Goal: Information Seeking & Learning: Find specific page/section

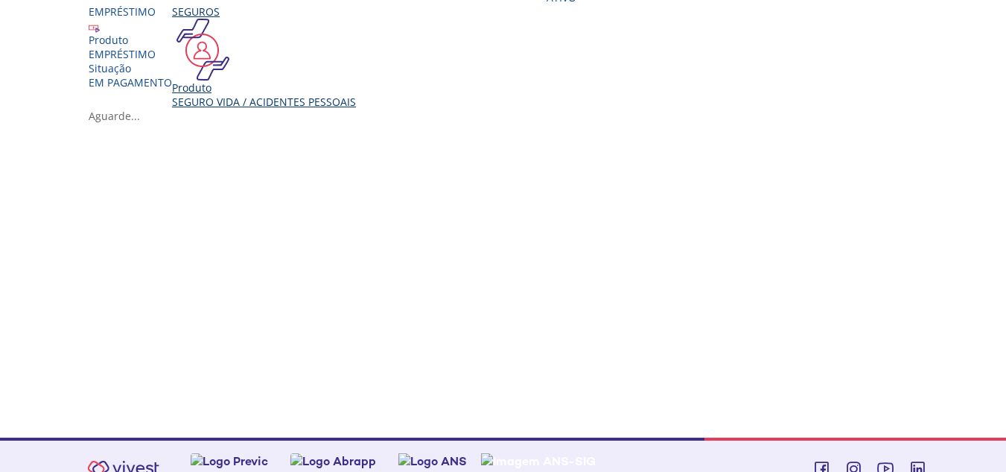
scroll to position [298, 0]
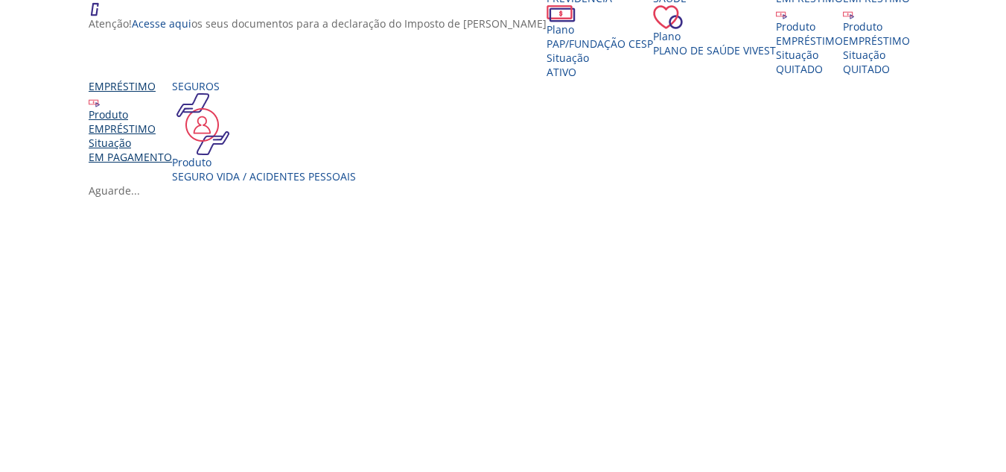
click at [100, 107] on img "Vivest" at bounding box center [94, 101] width 11 height 11
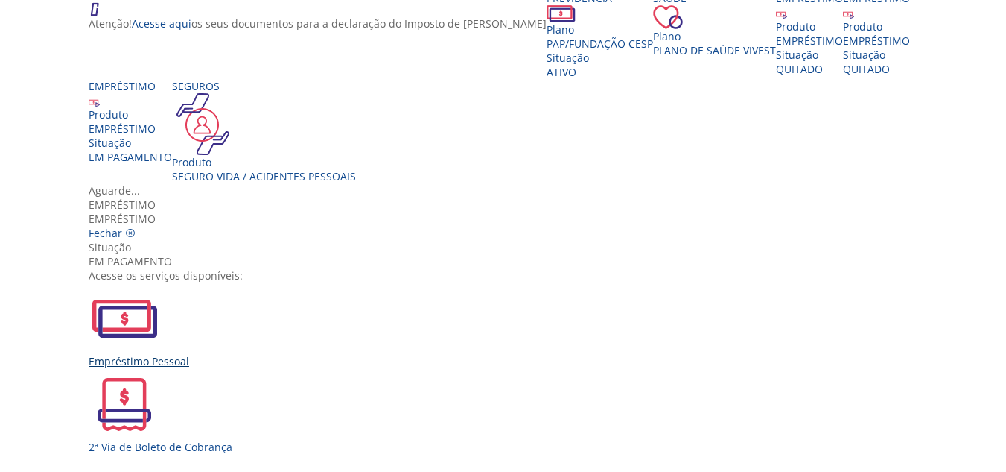
click at [297, 354] on div "Empréstimo Pessoal" at bounding box center [509, 361] width 840 height 14
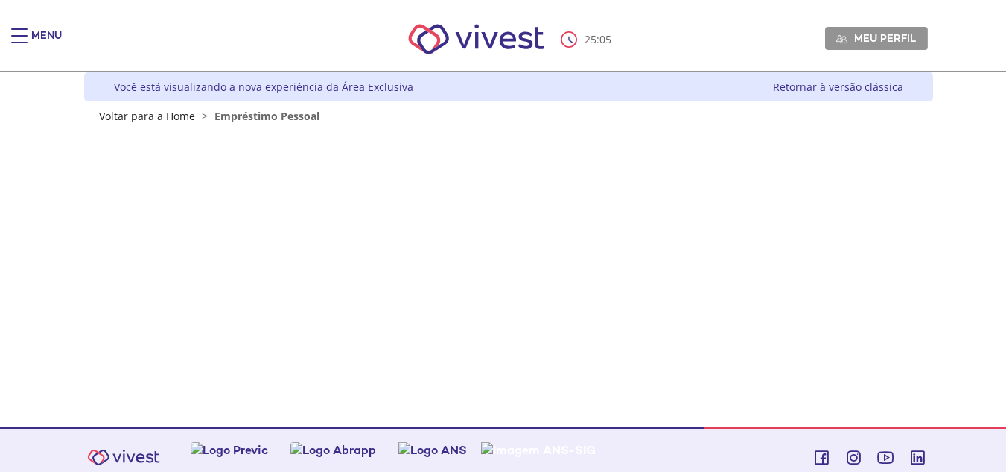
click at [10, 36] on nav "25 : 05 Meu perfil Alterar Senha Sair" at bounding box center [503, 39] width 1006 height 65
click at [20, 34] on div "Main header" at bounding box center [19, 43] width 16 height 30
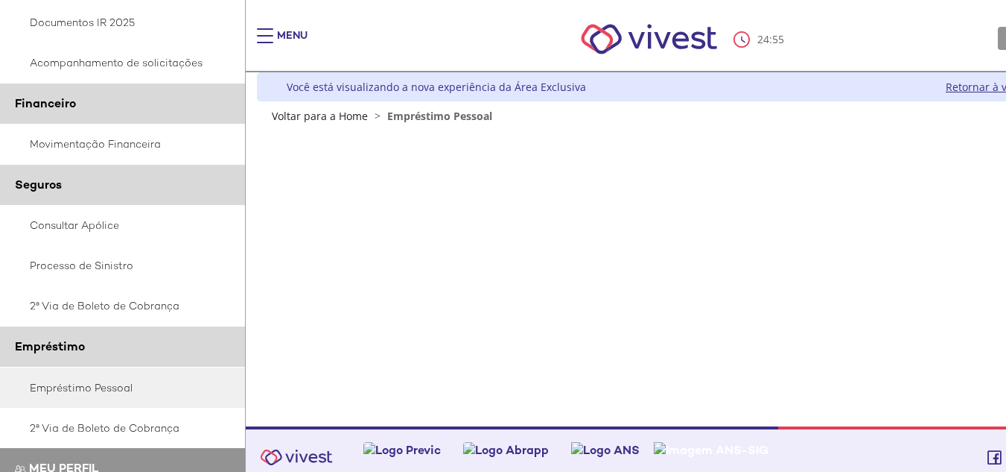
scroll to position [298, 0]
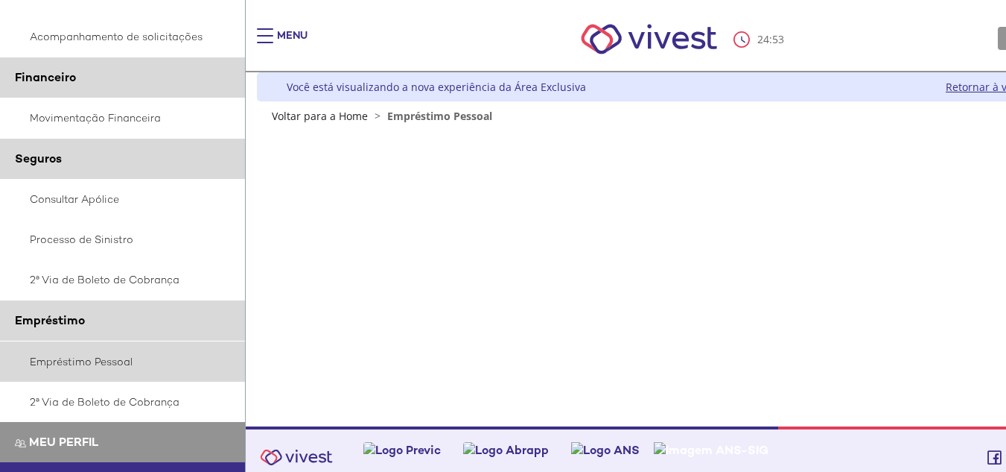
click at [107, 362] on link "Empréstimo Pessoal" at bounding box center [123, 361] width 246 height 40
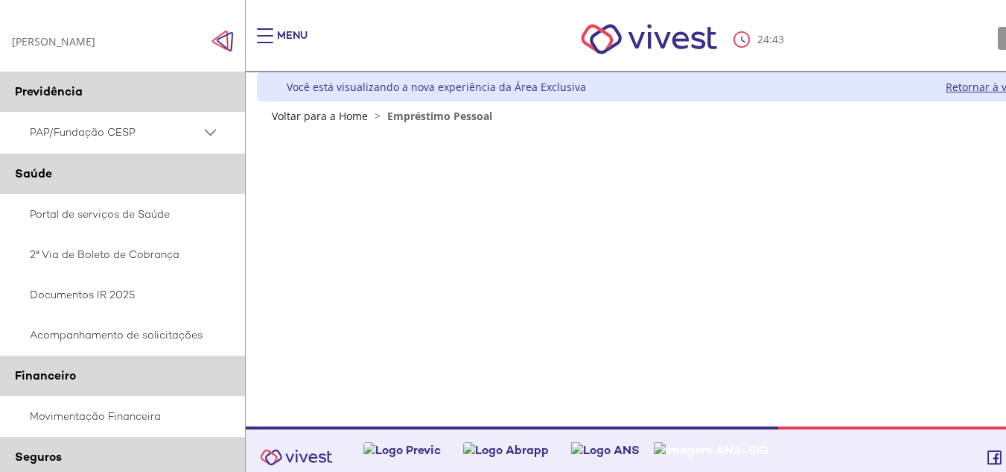
click at [260, 33] on div "Main header" at bounding box center [265, 43] width 16 height 30
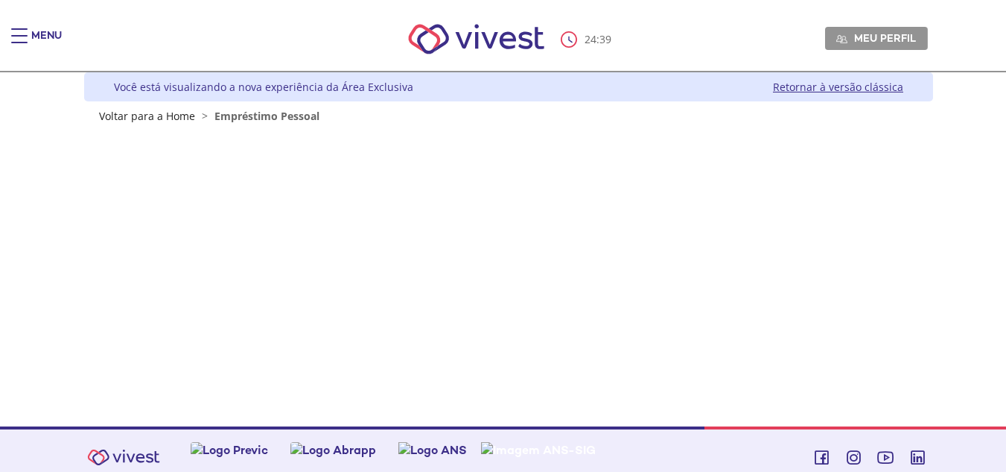
click at [22, 37] on div "Main header" at bounding box center [19, 43] width 16 height 30
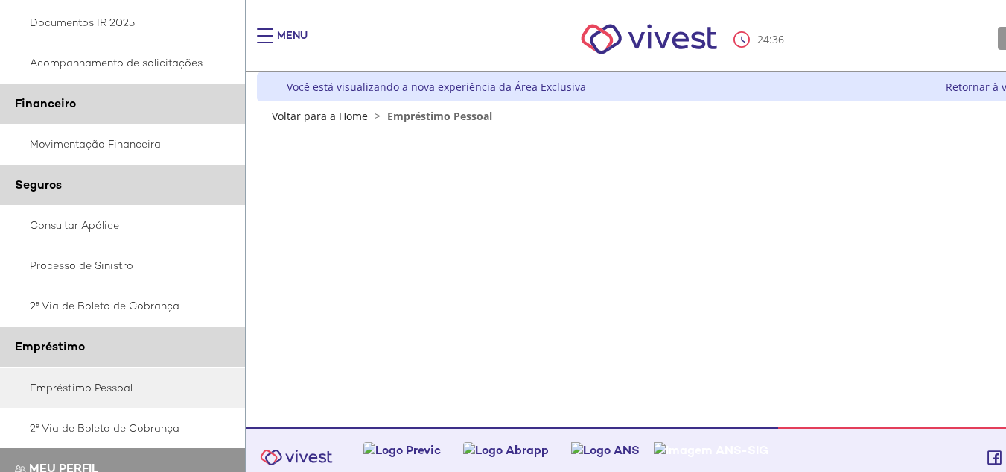
scroll to position [298, 0]
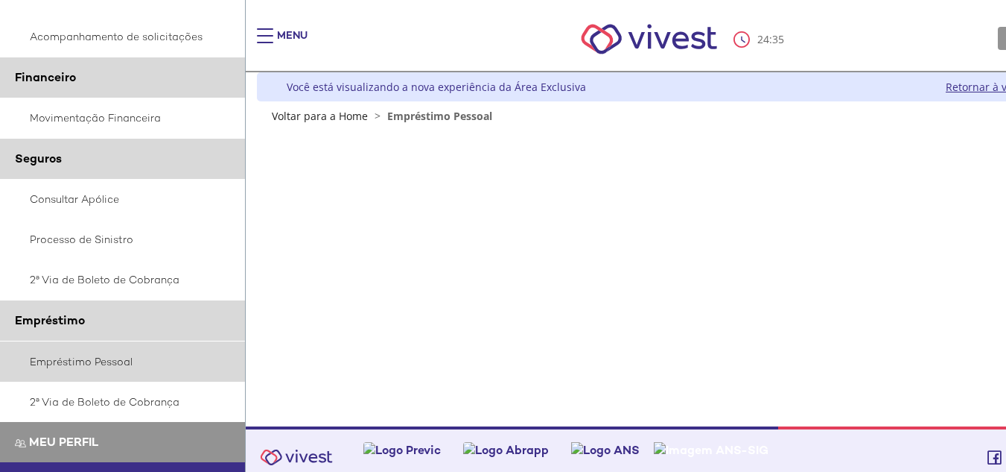
click at [114, 361] on link "Empréstimo Pessoal" at bounding box center [123, 361] width 246 height 40
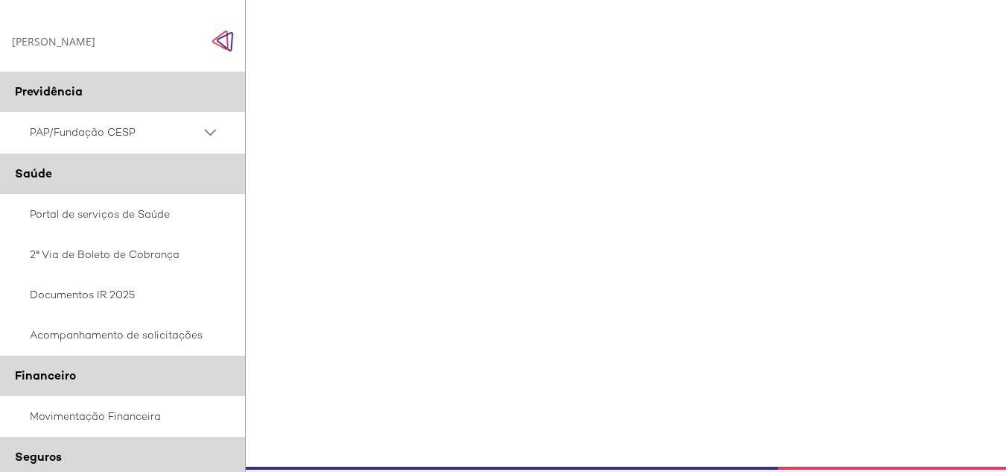
scroll to position [337, 0]
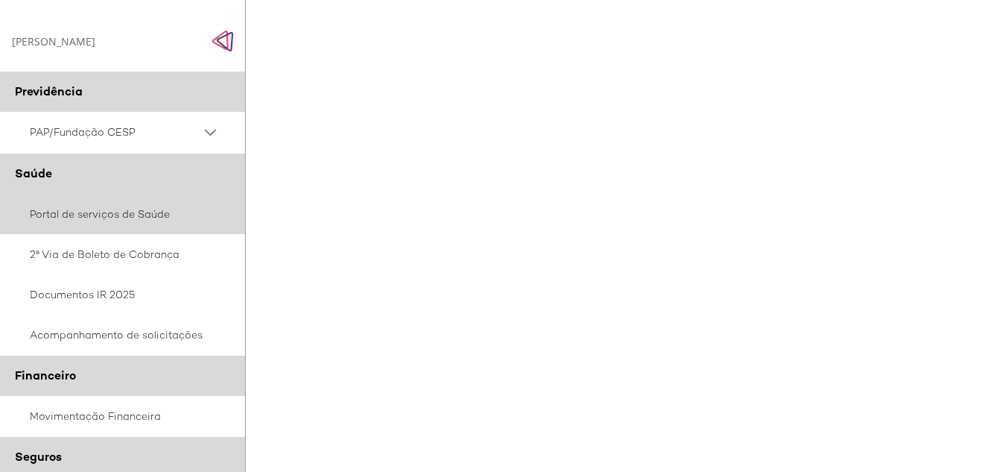
click at [80, 212] on link "Portal de serviços de Saúde" at bounding box center [123, 214] width 246 height 40
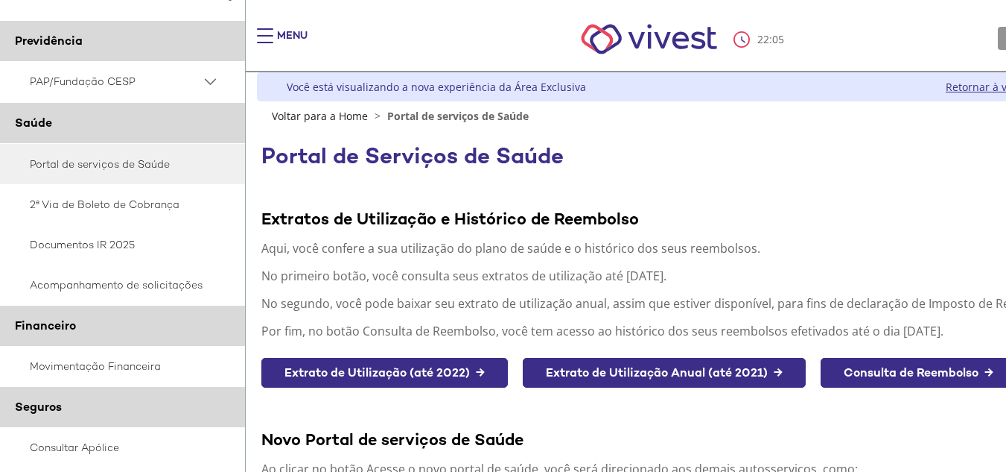
scroll to position [74, 0]
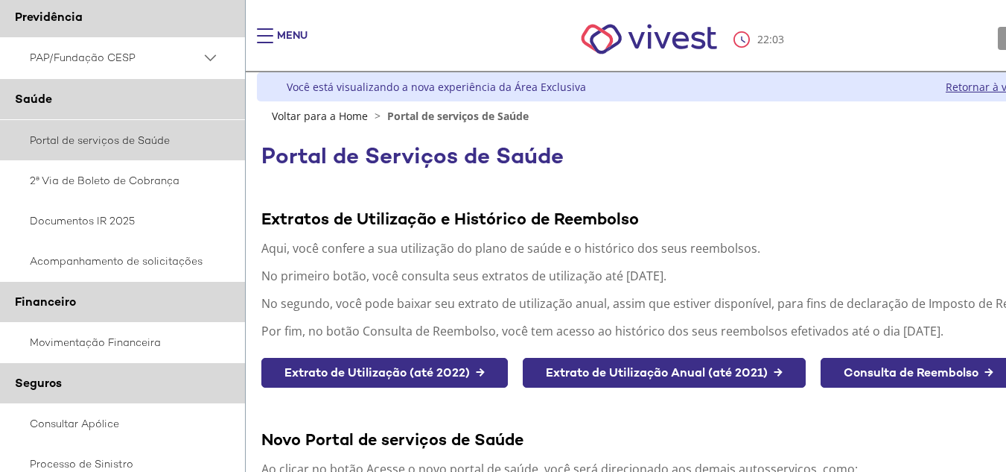
click at [138, 143] on link "Portal de serviços de Saúde" at bounding box center [123, 140] width 246 height 40
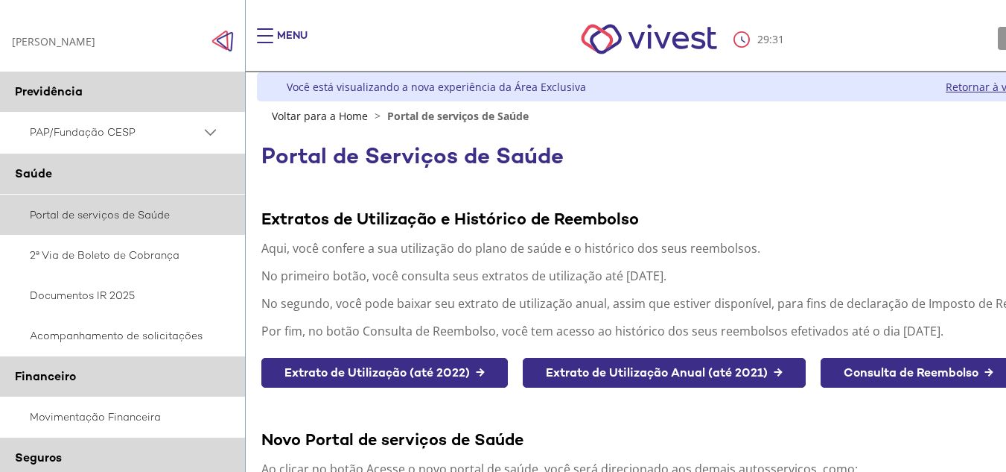
click at [136, 212] on link "Portal de serviços de Saúde" at bounding box center [123, 214] width 246 height 40
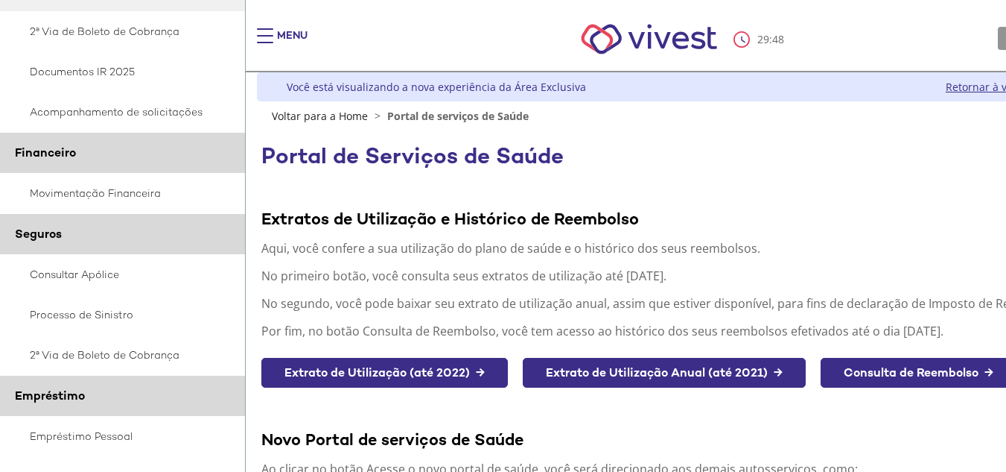
scroll to position [298, 0]
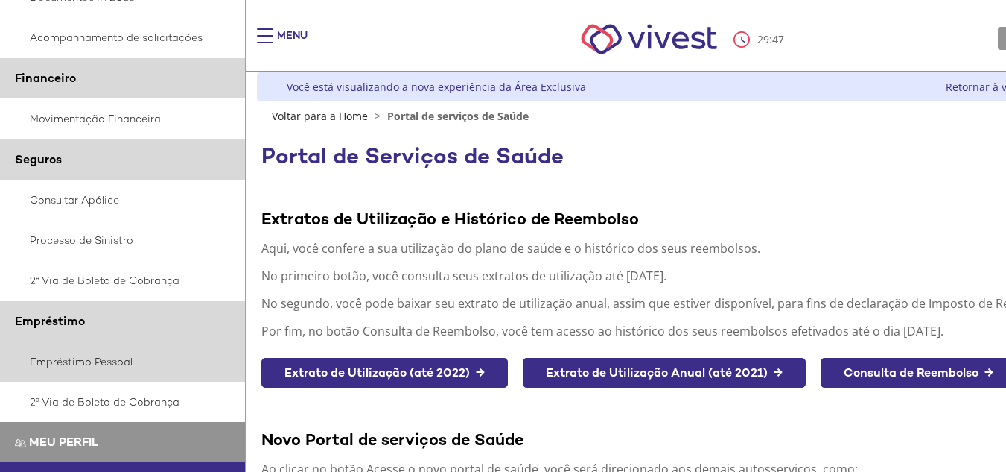
click at [115, 363] on link "Empréstimo Pessoal" at bounding box center [123, 361] width 246 height 40
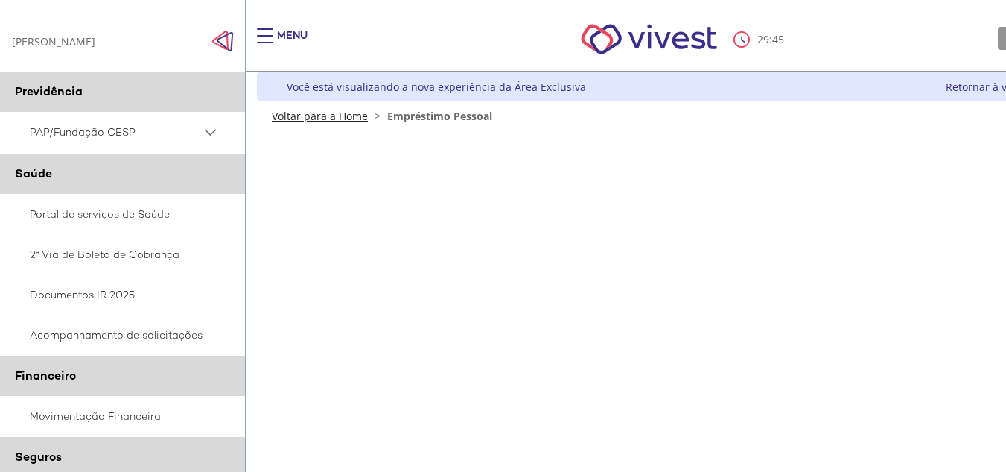
click at [349, 115] on link "Voltar para a Home" at bounding box center [320, 116] width 96 height 14
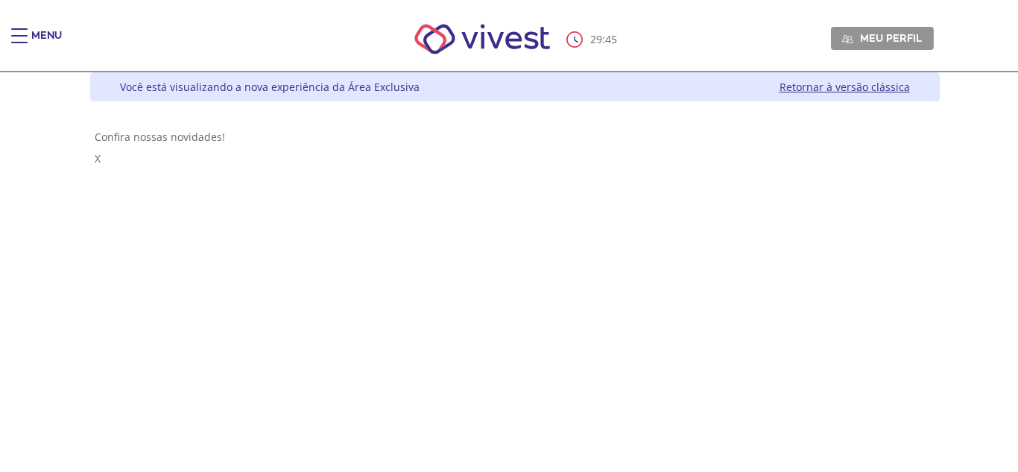
click at [25, 31] on div "Main header" at bounding box center [19, 43] width 16 height 30
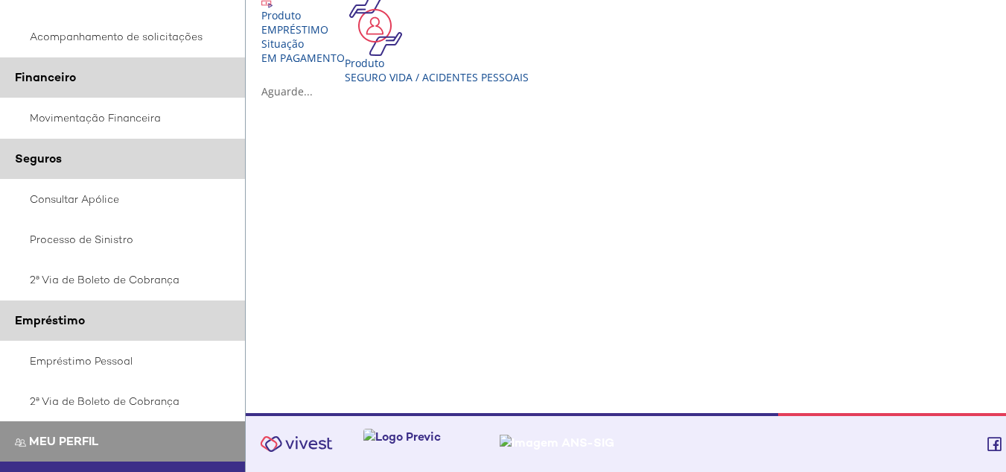
scroll to position [562, 0]
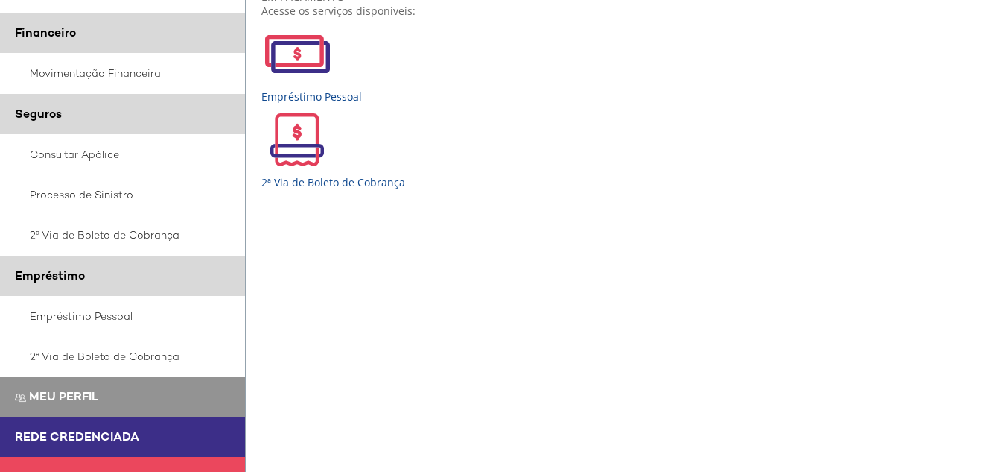
scroll to position [360, 0]
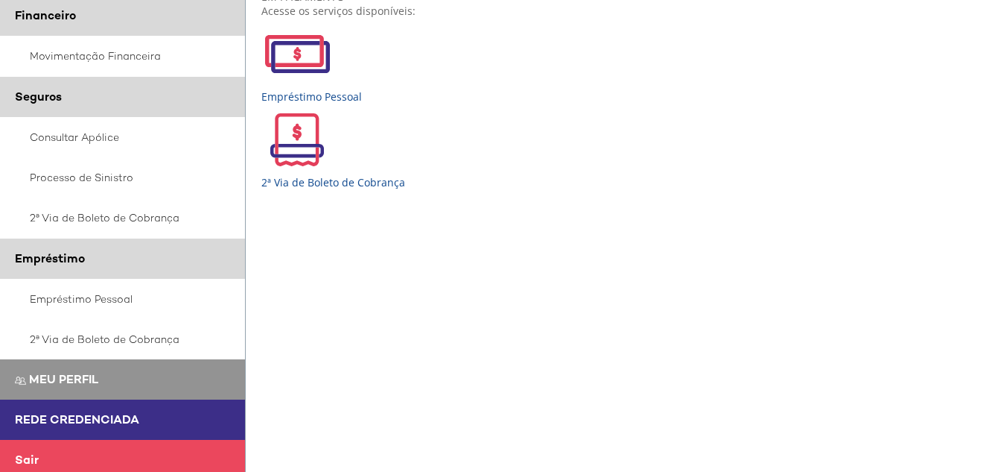
drag, startPoint x: 481, startPoint y: 60, endPoint x: 592, endPoint y: 51, distance: 111.4
click at [572, 53] on div "Empréstimo EMPRÉSTIMO Fechar Situação EM PAGAMENTO Acesse os serviços disponíve…" at bounding box center [681, 61] width 840 height 256
click at [293, 104] on div "Empréstimo Pessoal" at bounding box center [681, 96] width 840 height 14
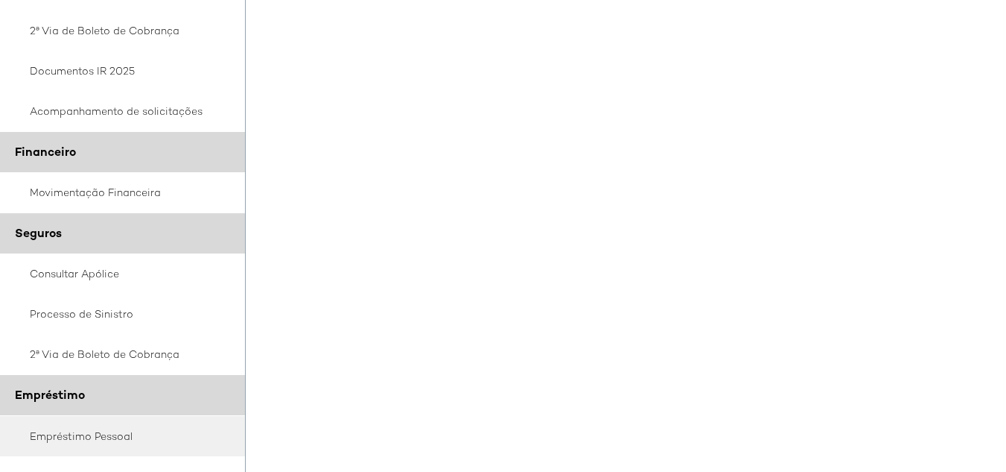
scroll to position [298, 0]
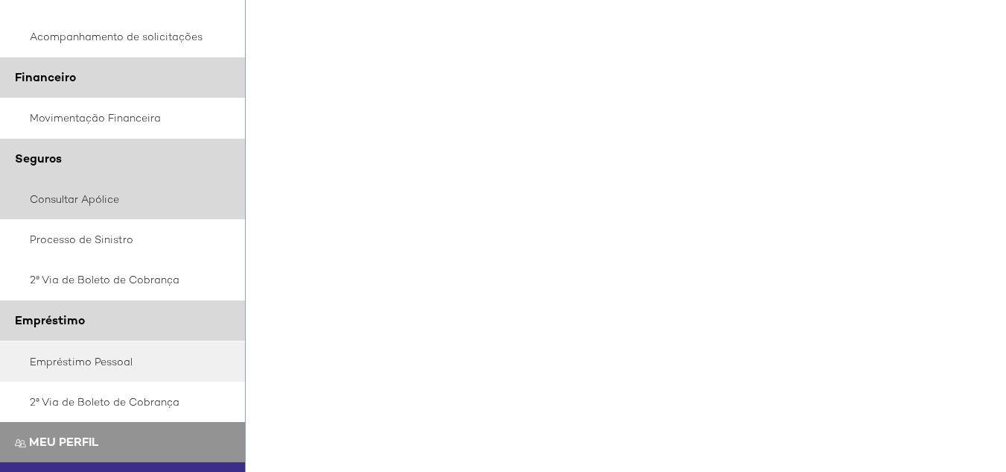
click at [102, 195] on link "Consultar Apólice" at bounding box center [123, 199] width 246 height 40
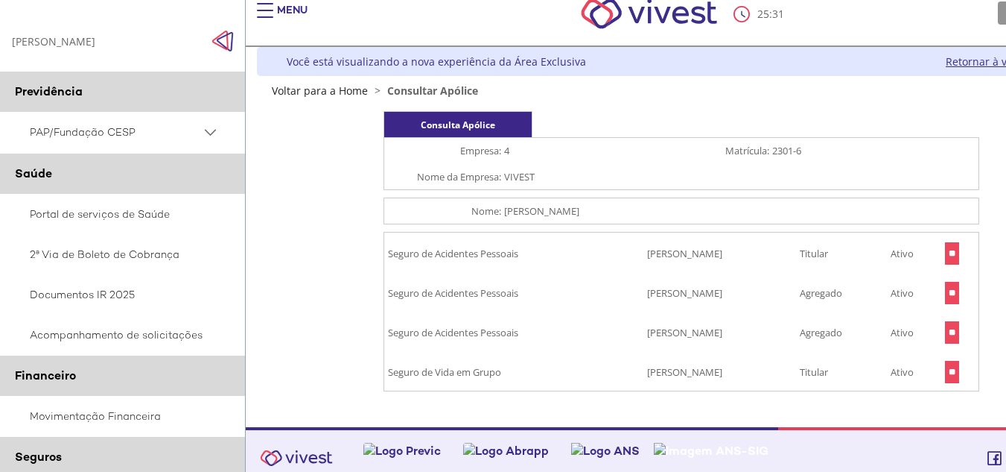
scroll to position [39, 0]
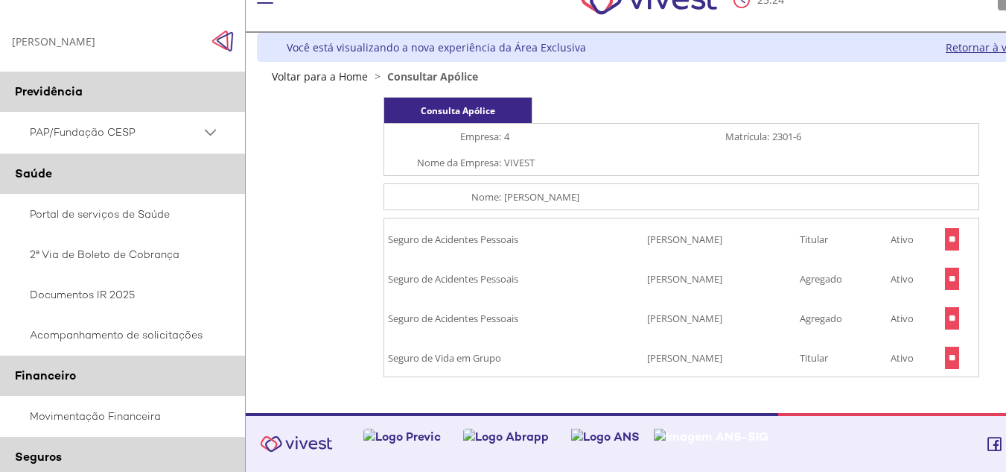
click at [956, 242] on input "**" at bounding box center [952, 239] width 14 height 22
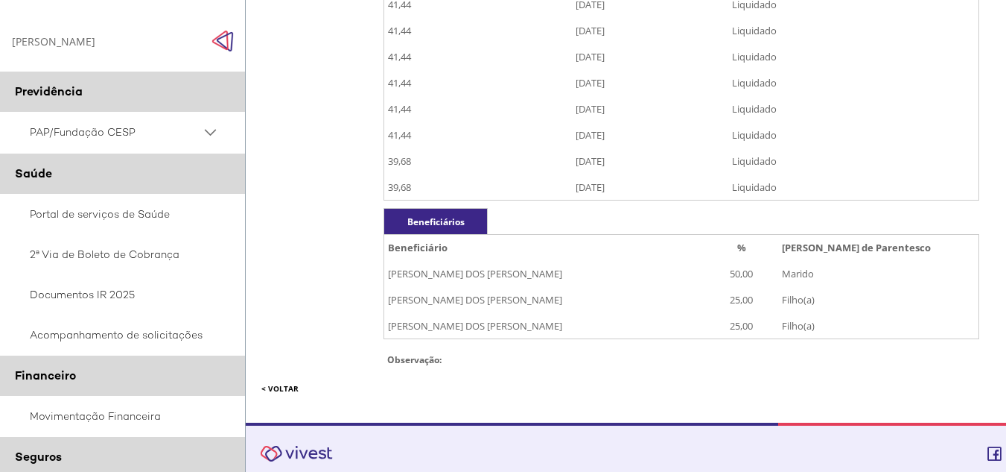
scroll to position [476, 0]
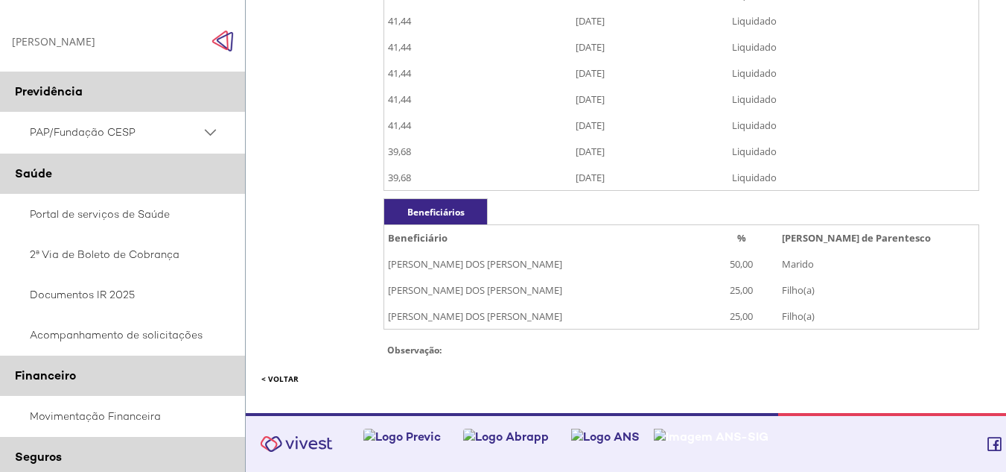
click at [273, 376] on link "< VOLTAR" at bounding box center [279, 378] width 37 height 10
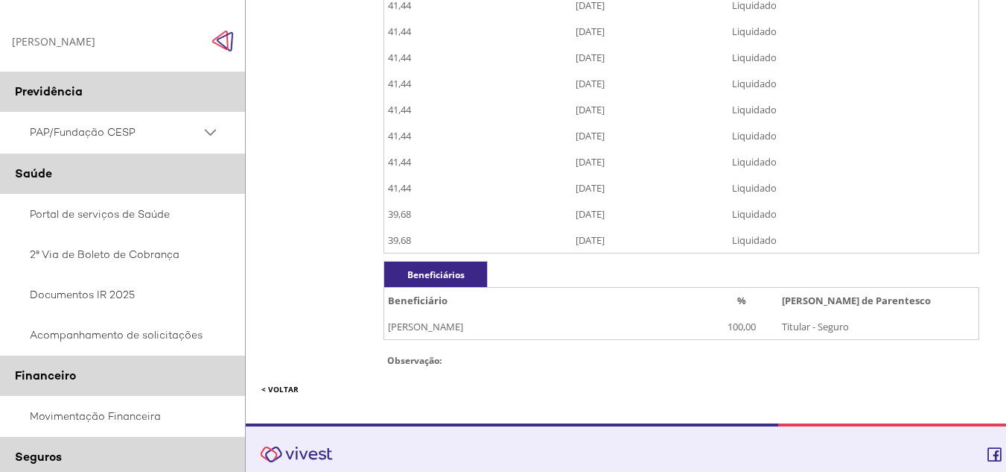
scroll to position [424, 0]
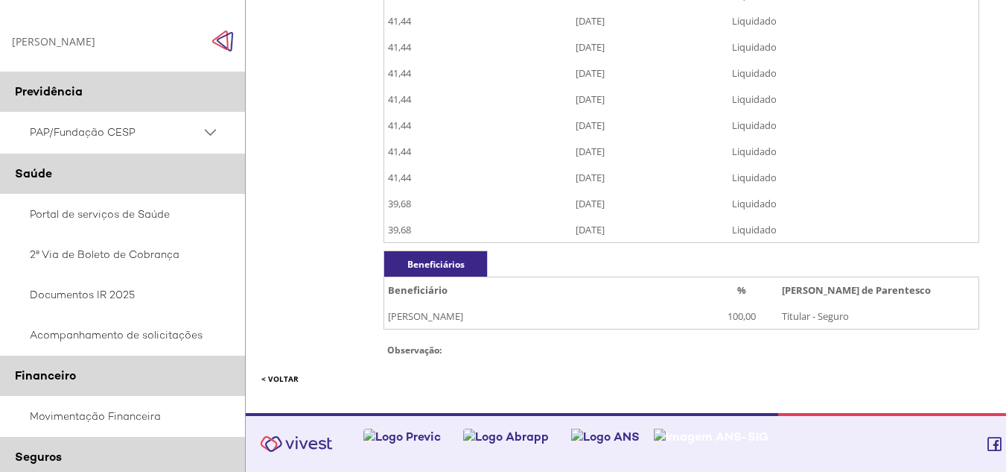
click at [279, 379] on link "< VOLTAR" at bounding box center [279, 378] width 37 height 10
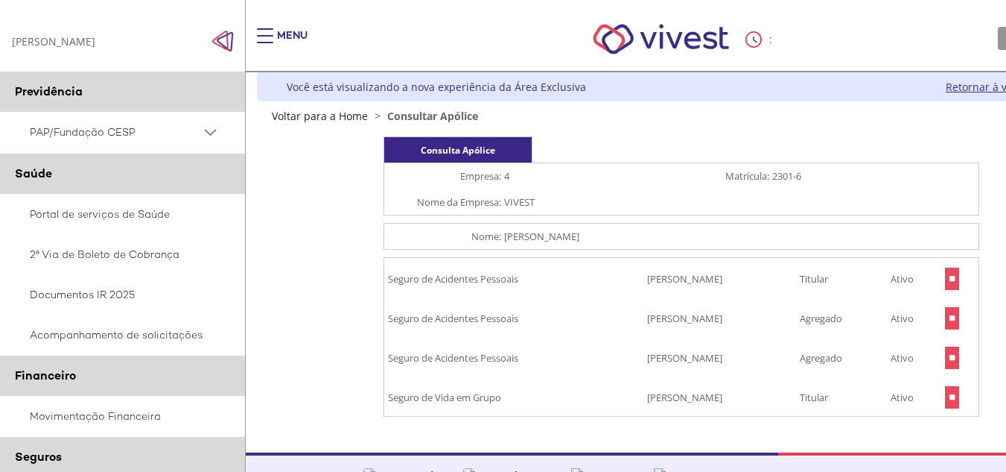
scroll to position [39, 0]
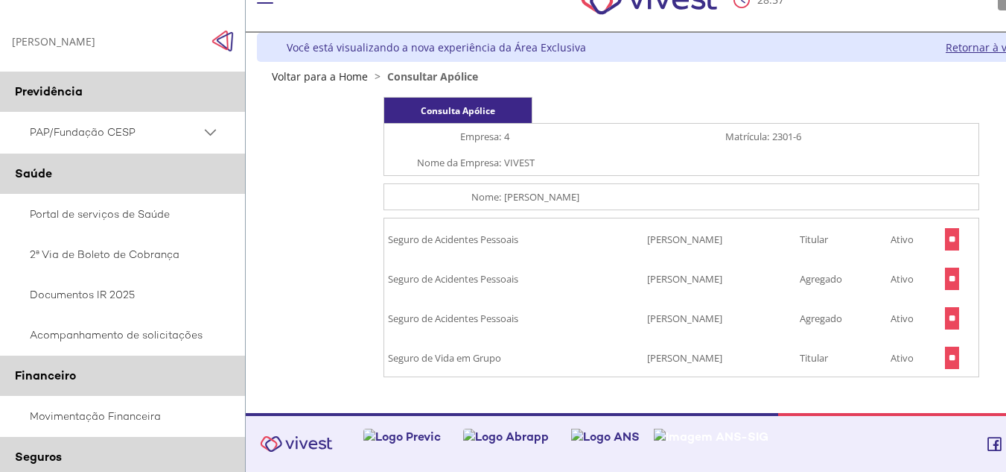
click at [958, 315] on input "**" at bounding box center [952, 318] width 14 height 22
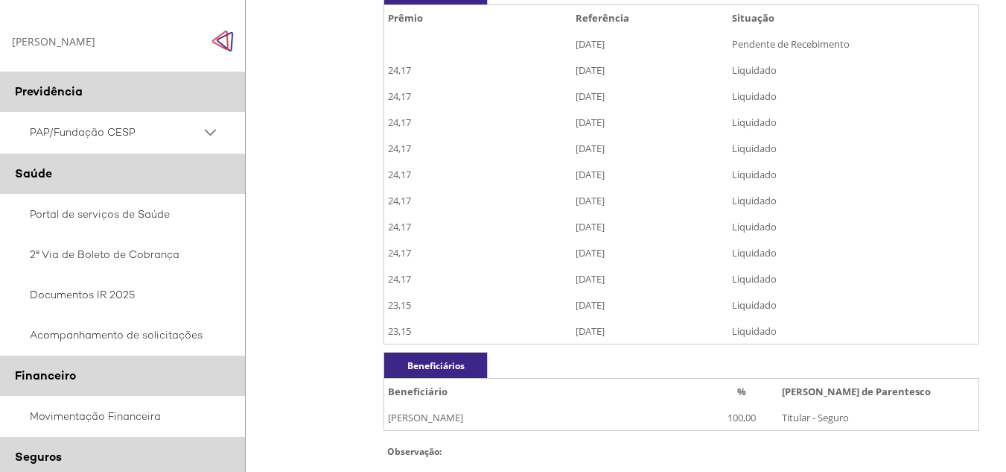
scroll to position [372, 0]
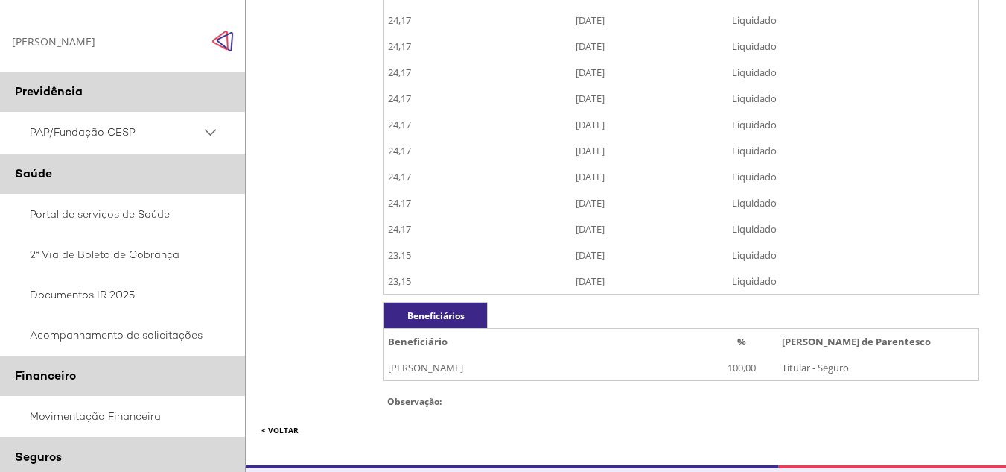
click at [271, 428] on link "< VOLTAR" at bounding box center [279, 430] width 37 height 10
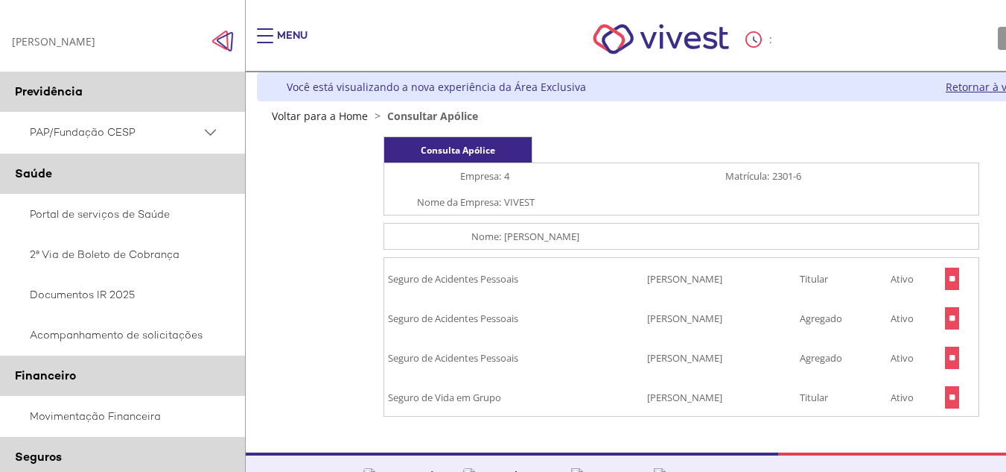
scroll to position [39, 0]
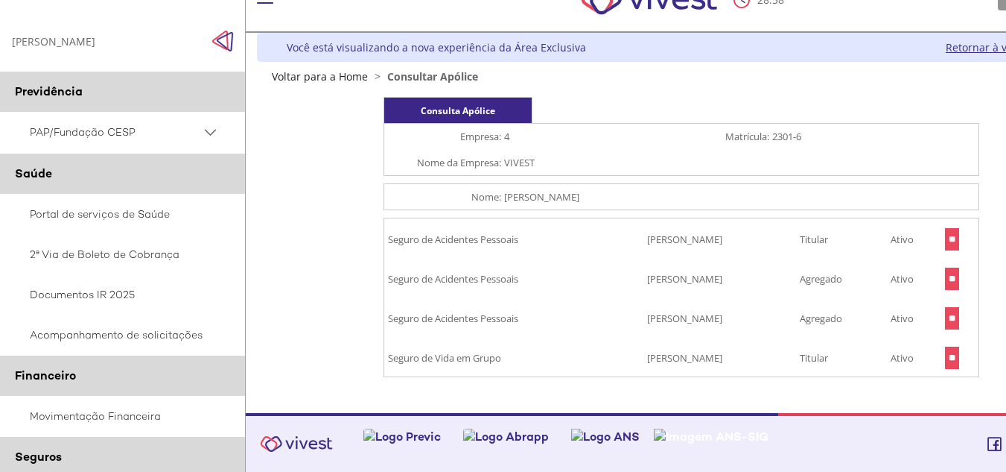
click at [955, 240] on input "**" at bounding box center [952, 239] width 14 height 22
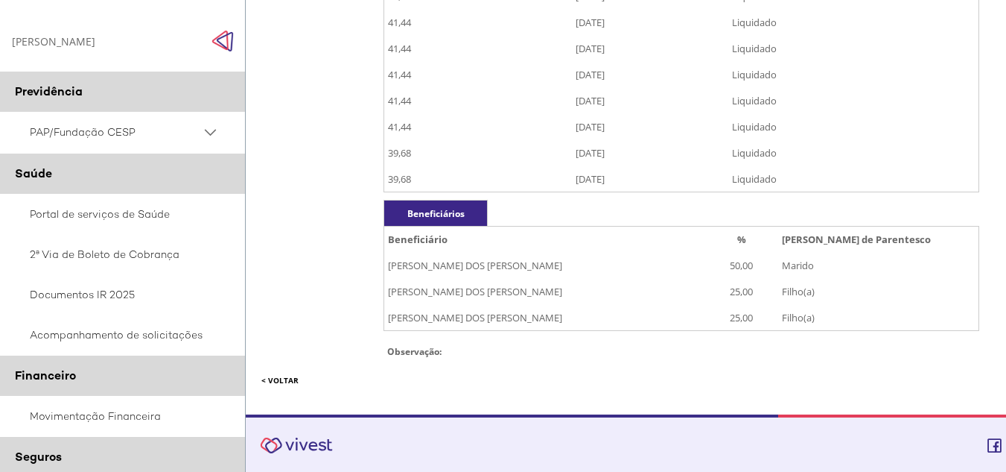
scroll to position [476, 0]
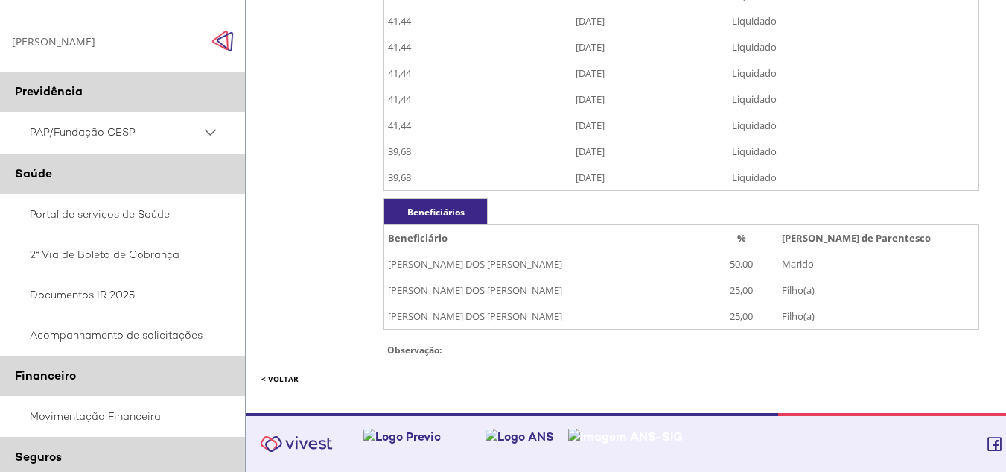
click at [278, 378] on link "< VOLTAR" at bounding box center [279, 378] width 37 height 10
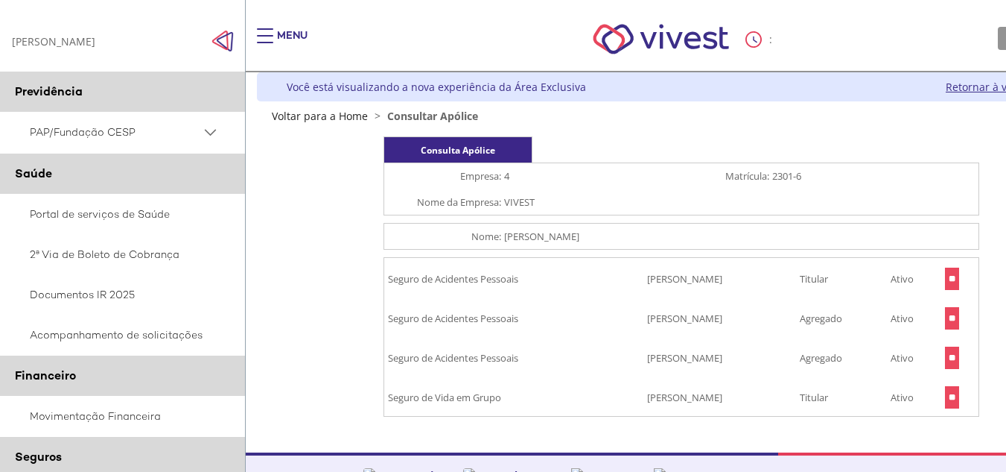
scroll to position [39, 0]
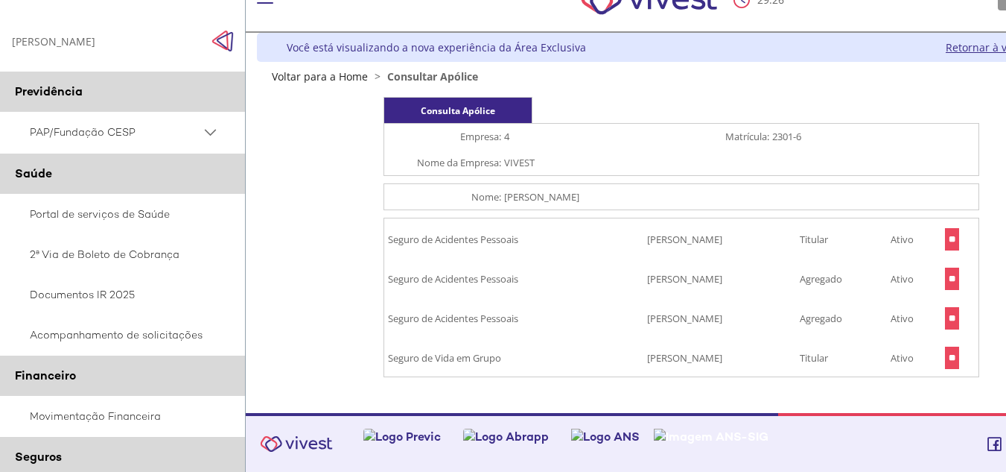
click at [955, 241] on input "**" at bounding box center [952, 239] width 14 height 22
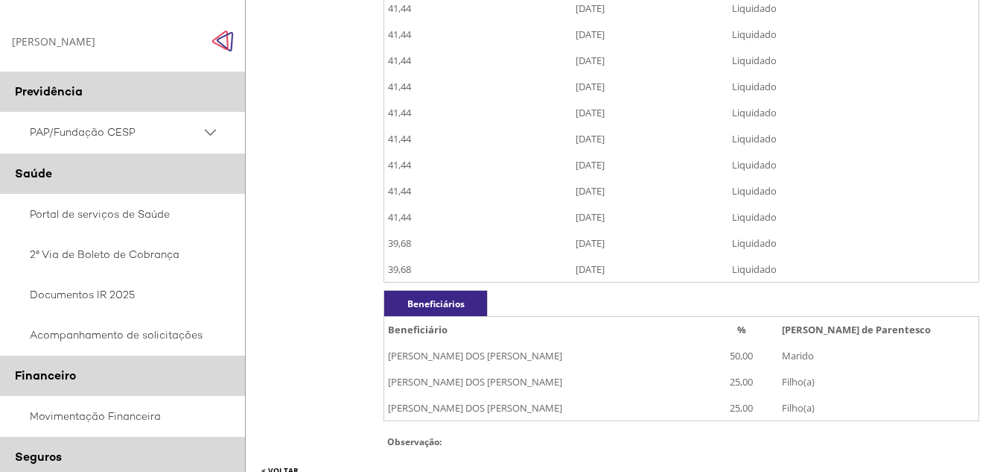
scroll to position [434, 0]
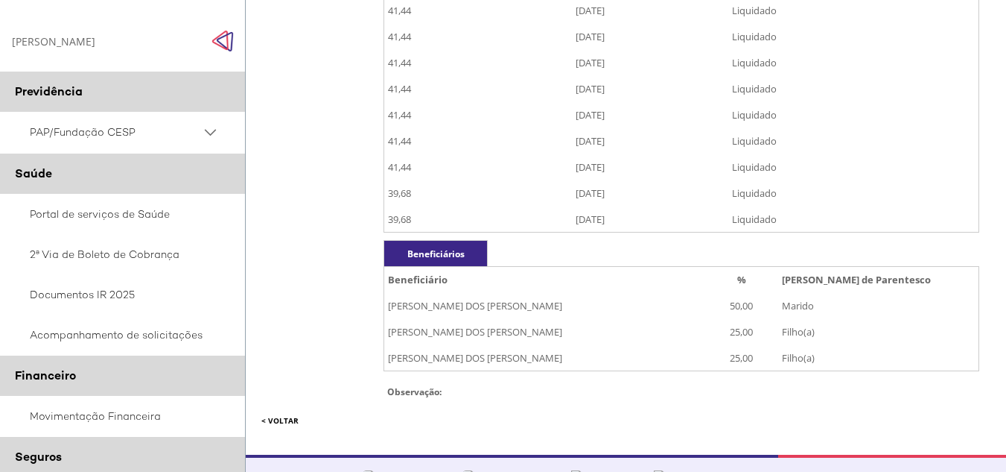
click at [279, 421] on link "< VOLTAR" at bounding box center [279, 420] width 37 height 10
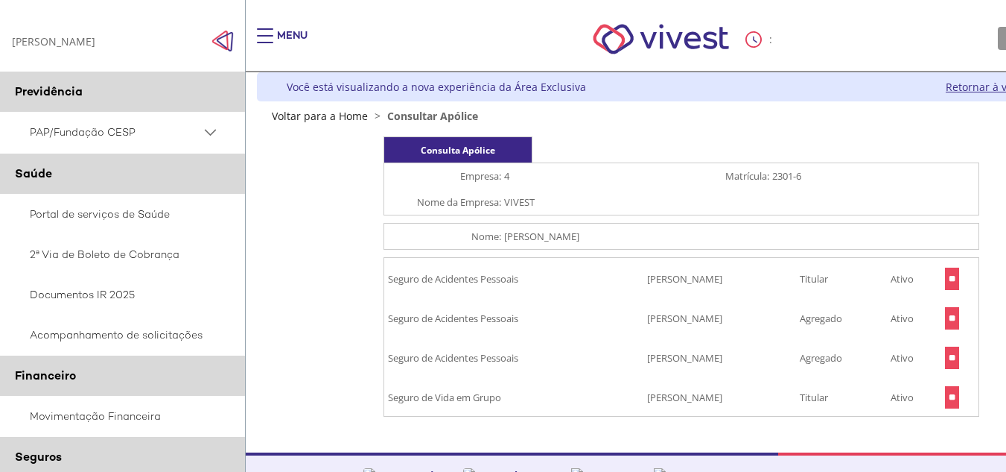
scroll to position [39, 0]
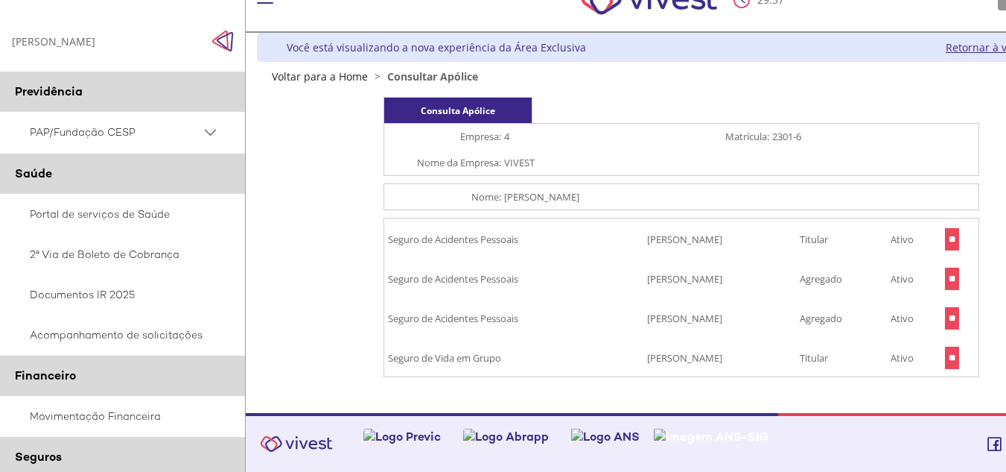
click at [957, 317] on input "**" at bounding box center [952, 318] width 14 height 22
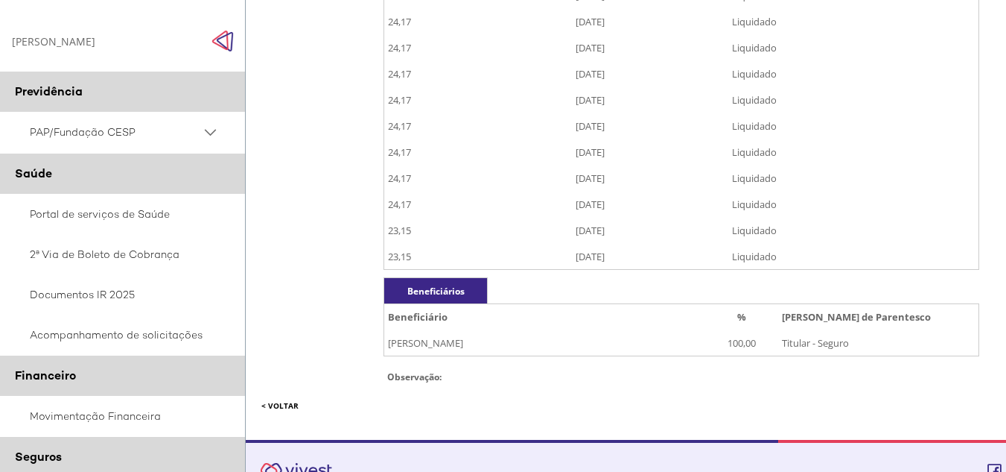
scroll to position [424, 0]
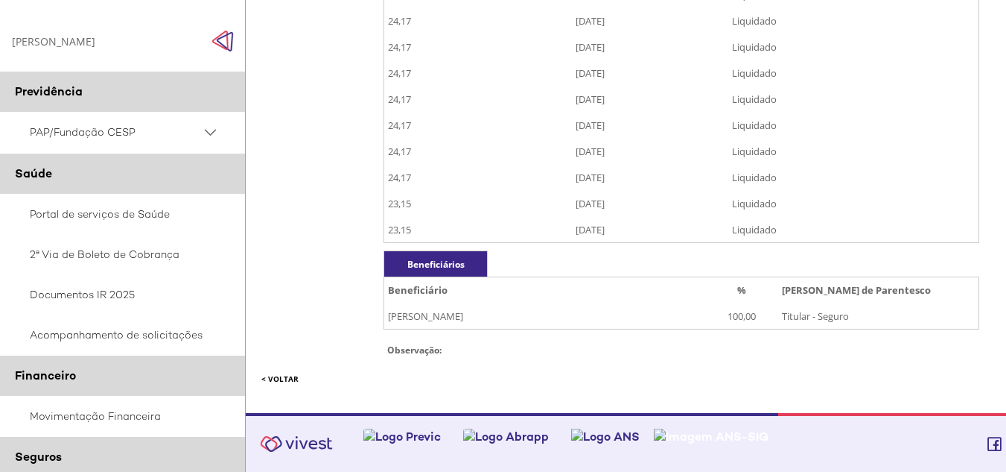
click at [272, 379] on link "< VOLTAR" at bounding box center [279, 378] width 37 height 10
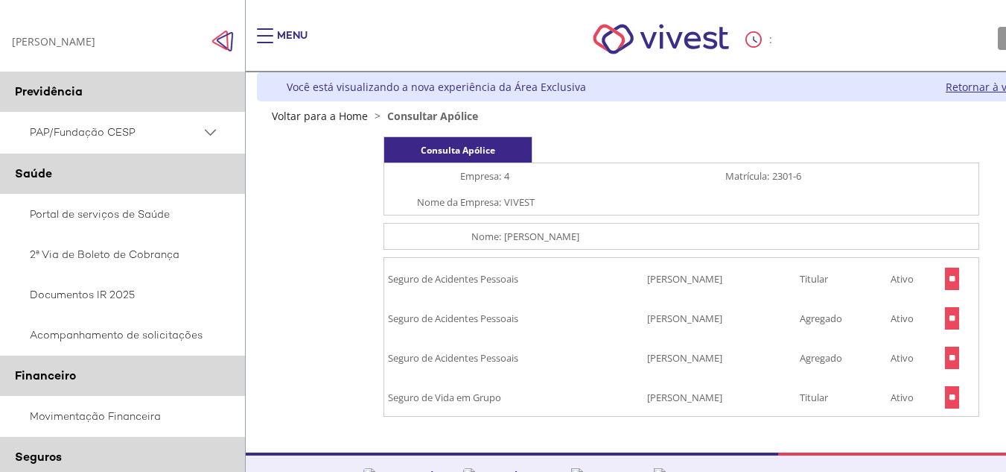
scroll to position [39, 0]
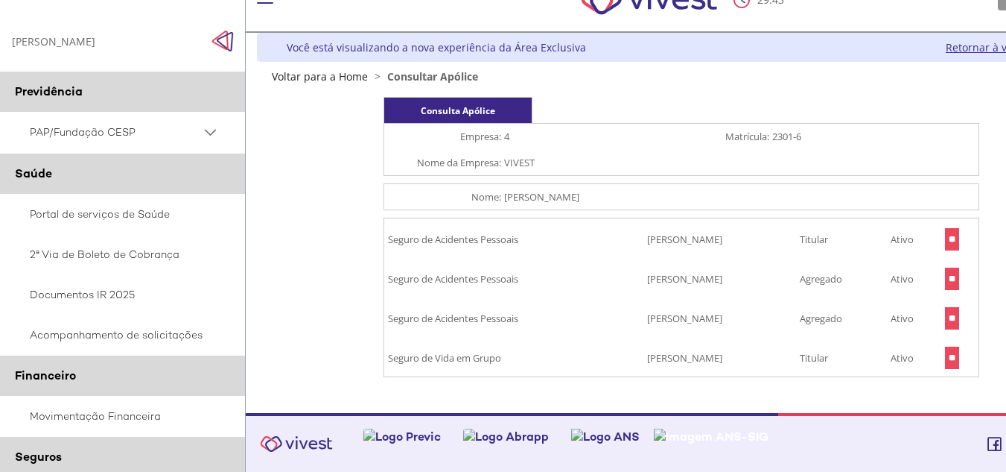
click at [956, 321] on input "**" at bounding box center [952, 318] width 14 height 22
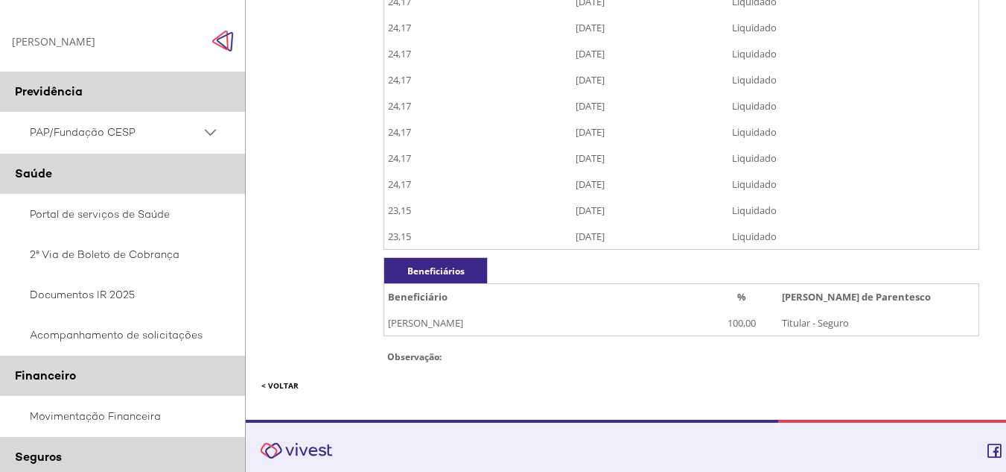
scroll to position [424, 0]
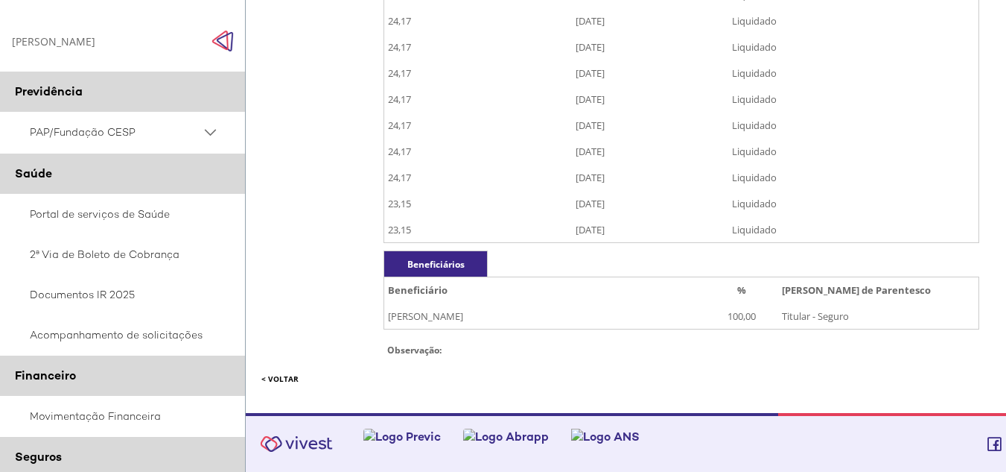
click at [275, 381] on link "< VOLTAR" at bounding box center [279, 378] width 37 height 10
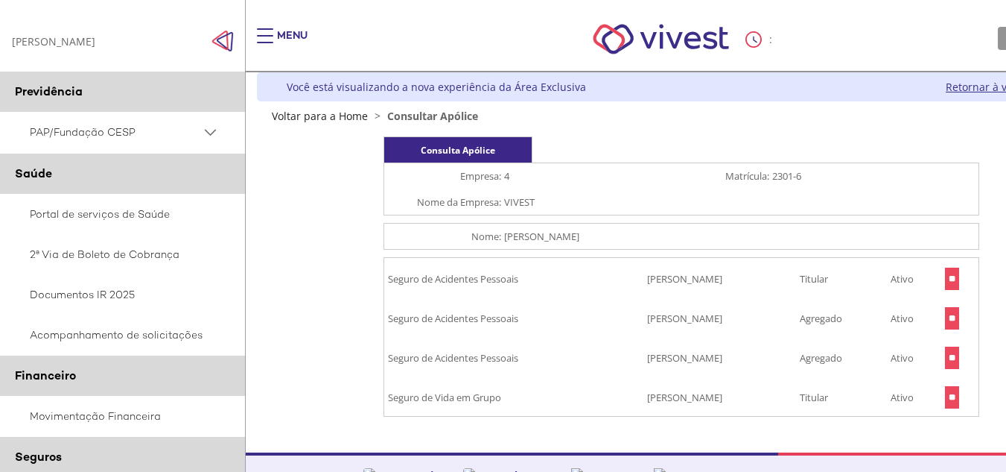
scroll to position [39, 0]
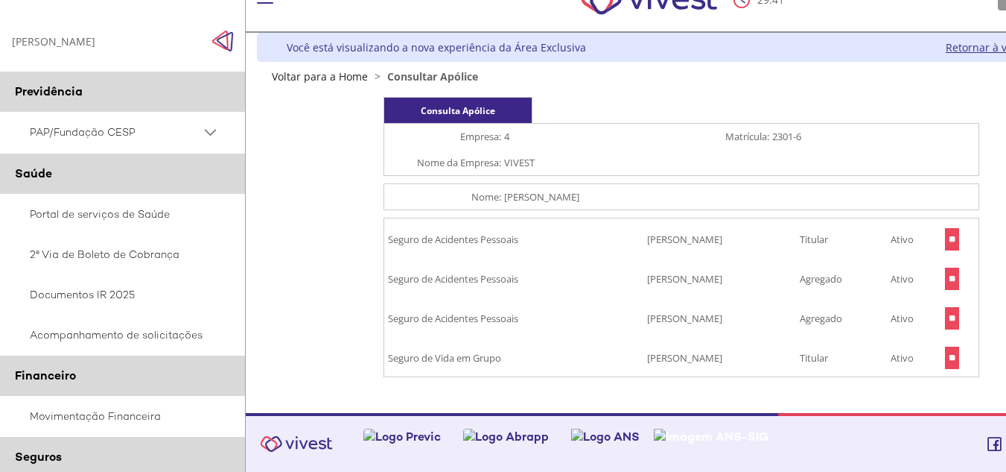
click at [955, 358] on input "**" at bounding box center [952, 357] width 14 height 22
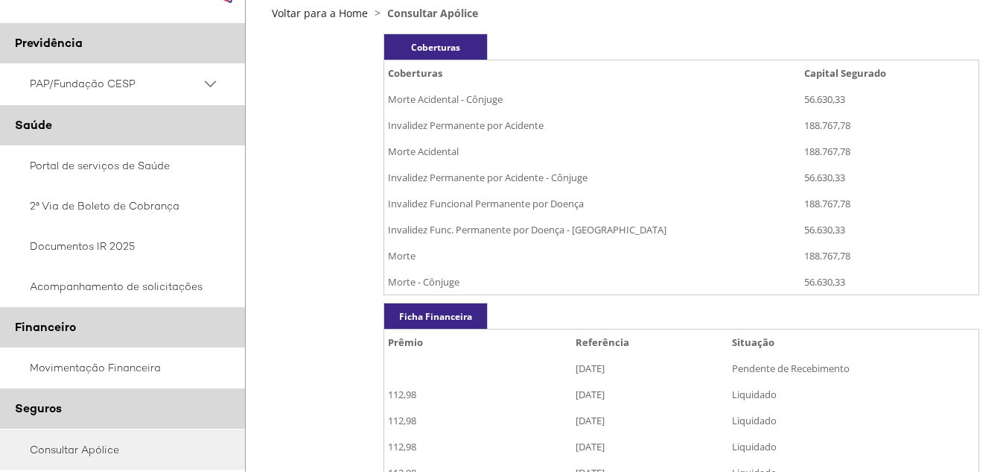
scroll to position [74, 0]
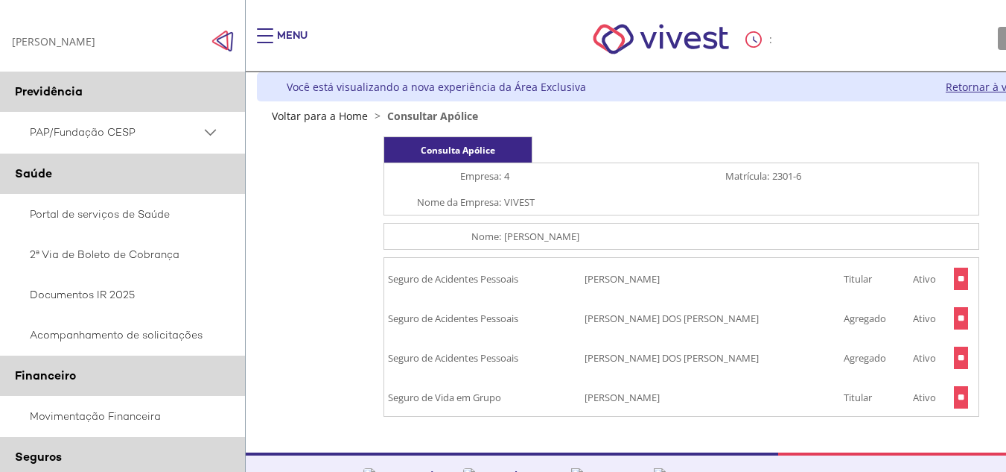
scroll to position [39, 0]
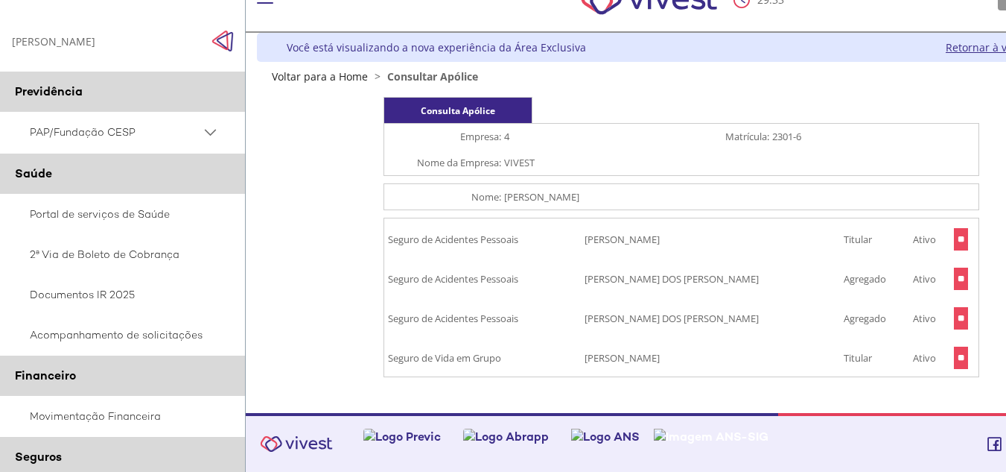
click at [215, 134] on PSAP_dropdown_icon at bounding box center [210, 132] width 19 height 19
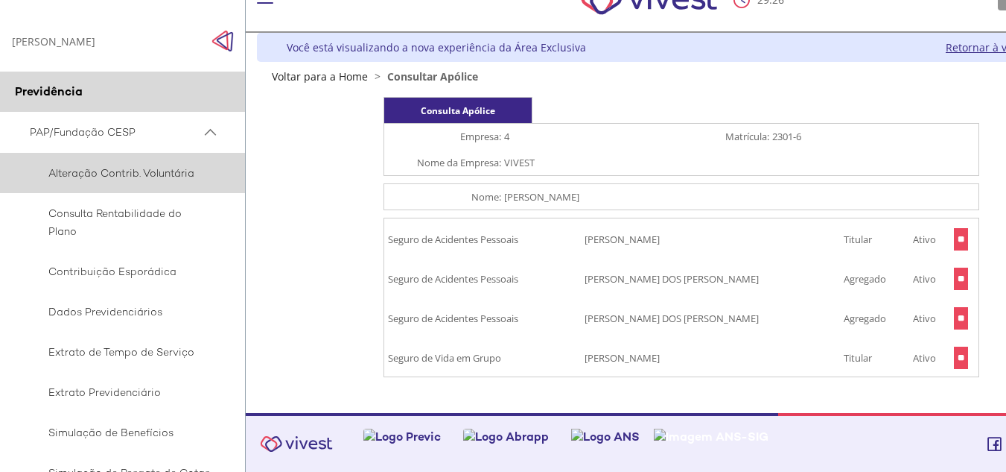
click at [150, 174] on span "Alteração Contrib. Voluntária" at bounding box center [120, 173] width 181 height 18
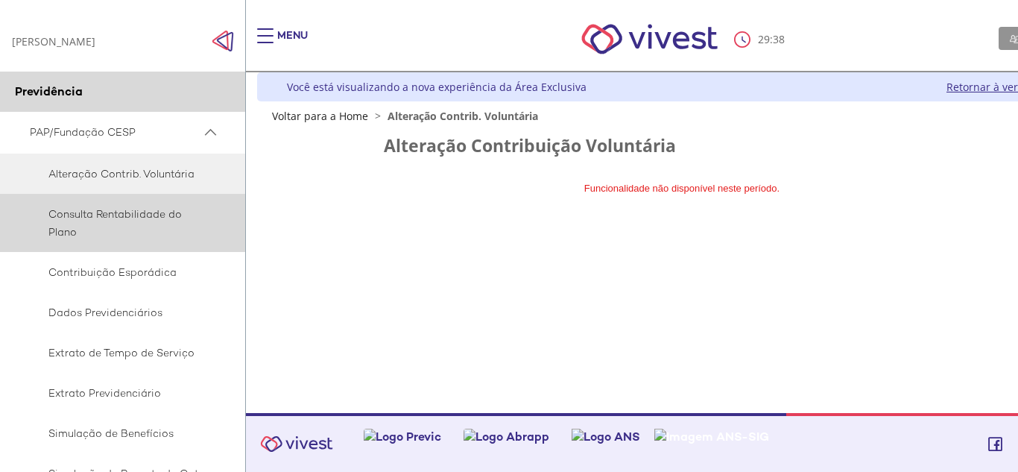
click at [110, 214] on span "Consulta Rentabilidade do Plano" at bounding box center [120, 223] width 181 height 36
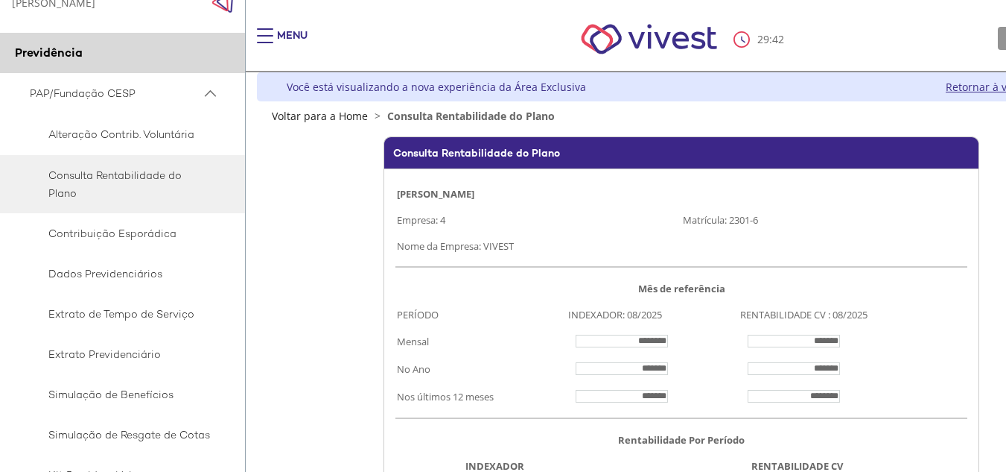
scroll to position [74, 0]
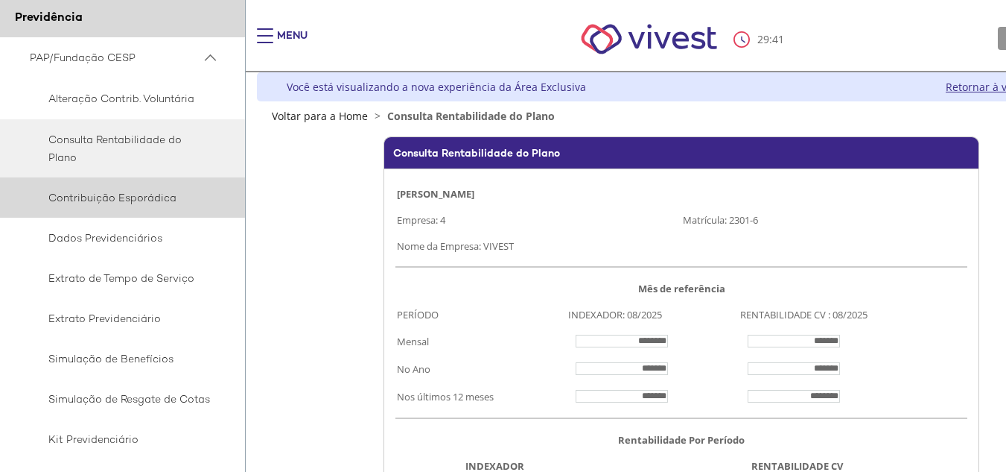
click at [117, 198] on span "Contribuição Esporádica" at bounding box center [120, 197] width 181 height 18
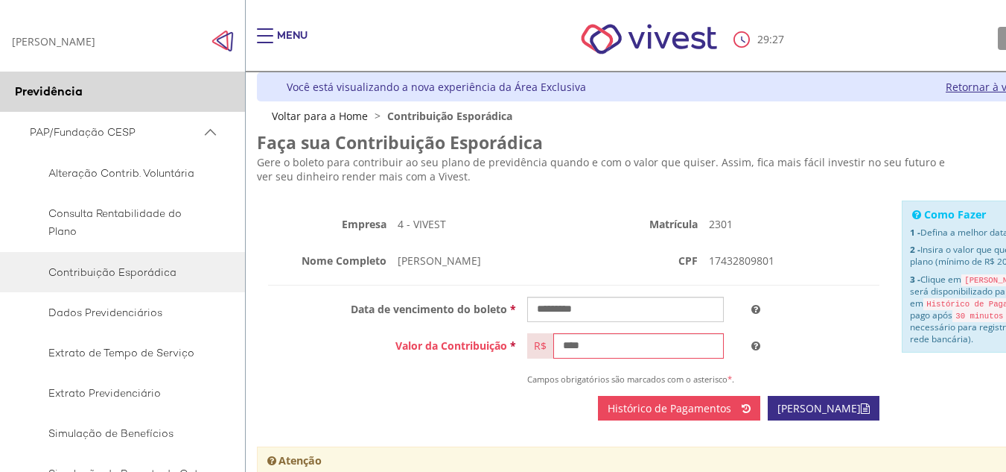
click at [975, 216] on h4 "Como Fazer" at bounding box center [1004, 215] width 188 height 12
drag, startPoint x: 945, startPoint y: 397, endPoint x: 879, endPoint y: 390, distance: 66.6
click at [879, 390] on div "Empresa 4 - VIVEST Nome Completo CLAUDENICE RAMOS DA SILVA Matrícula 2301 CPF 1…" at bounding box center [682, 323] width 860 height 247
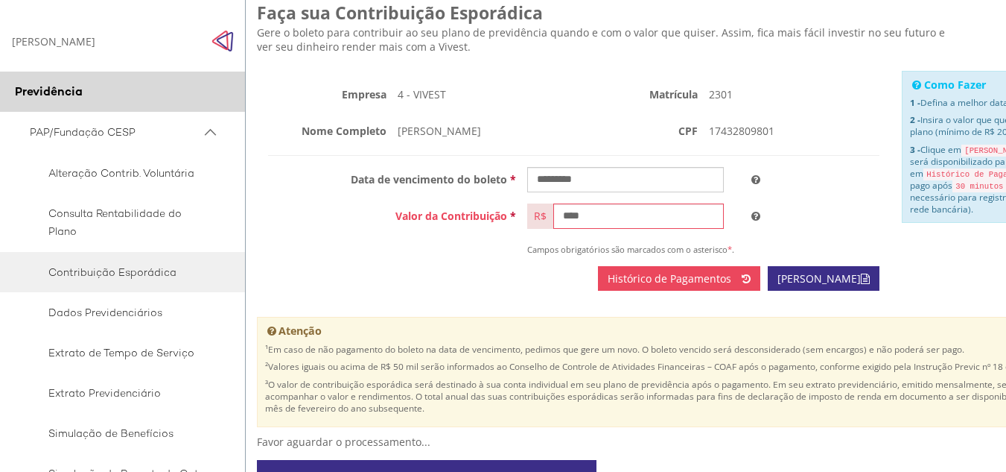
scroll to position [93, 0]
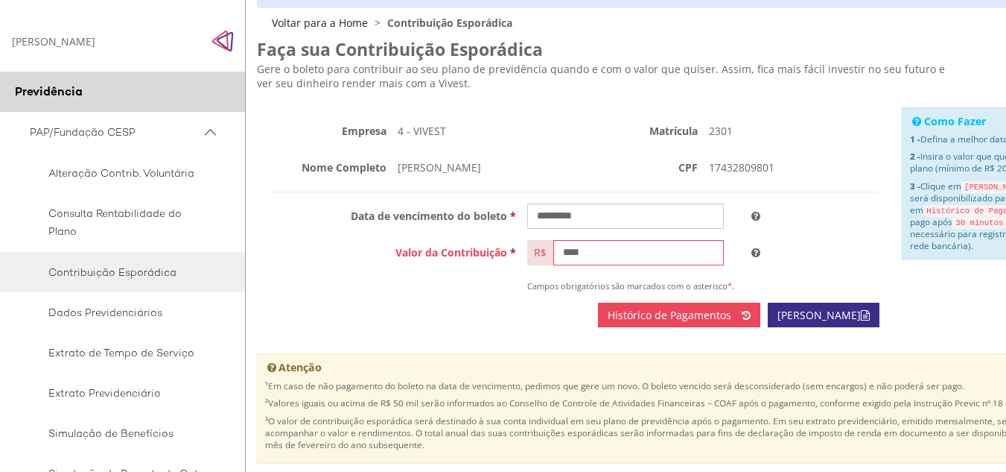
drag, startPoint x: 984, startPoint y: 295, endPoint x: 948, endPoint y: 288, distance: 36.5
click at [942, 288] on div "Empresa 4 - VIVEST Nome Completo CLAUDENICE RAMOS DA SILVA Matrícula 2301 CPF 1…" at bounding box center [682, 230] width 860 height 247
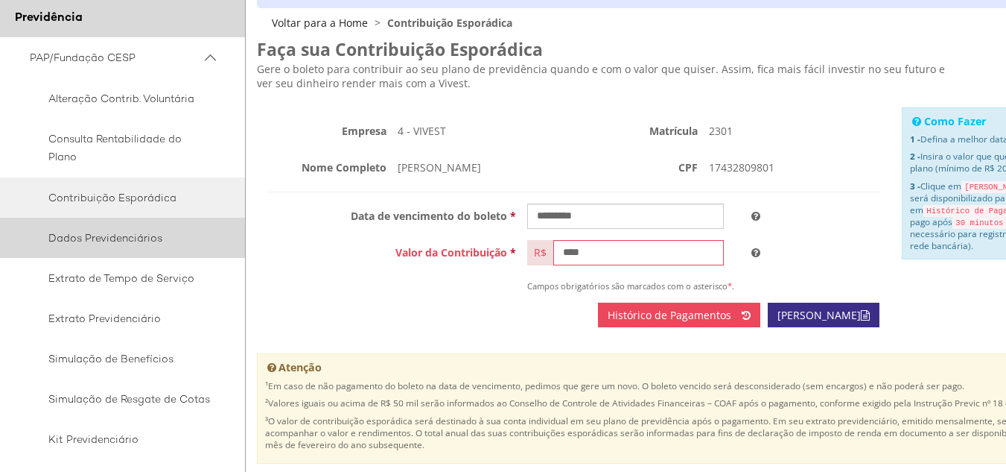
click at [104, 240] on span "Dados Previdenciários" at bounding box center [120, 238] width 181 height 18
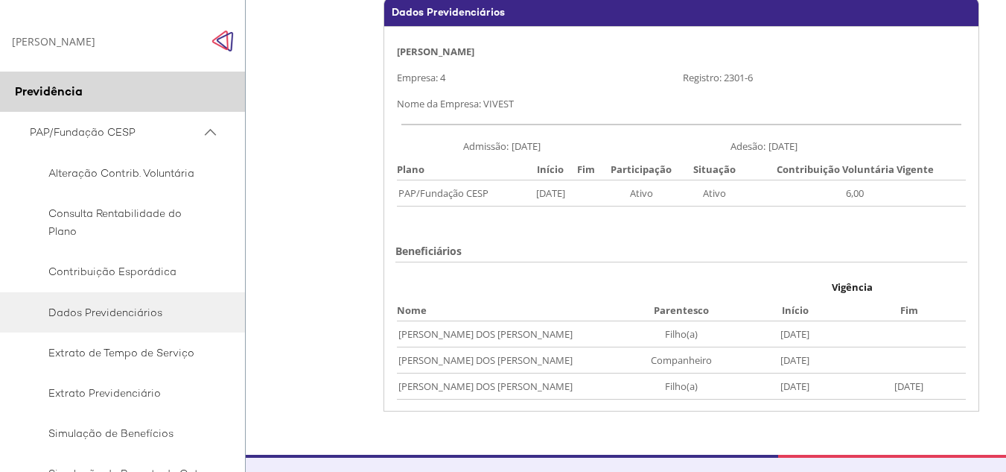
scroll to position [107, 0]
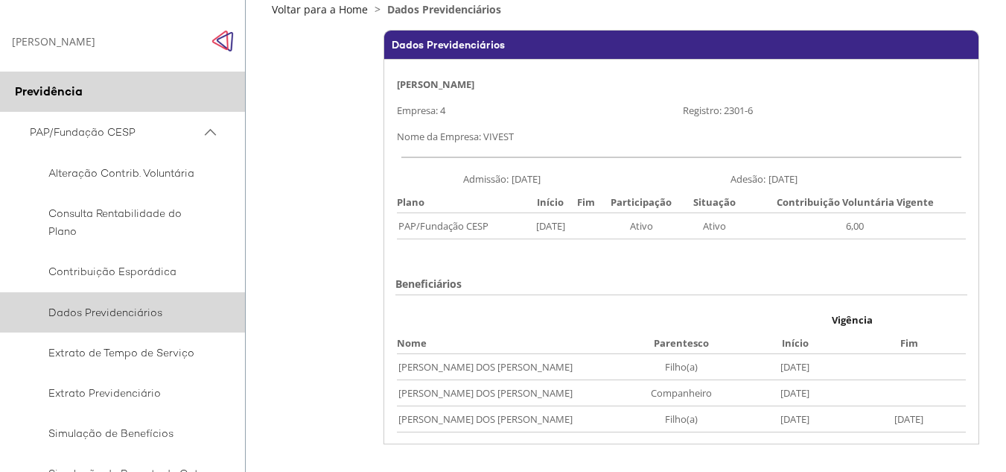
click at [102, 308] on span "Dados Previdenciários" at bounding box center [120, 312] width 181 height 18
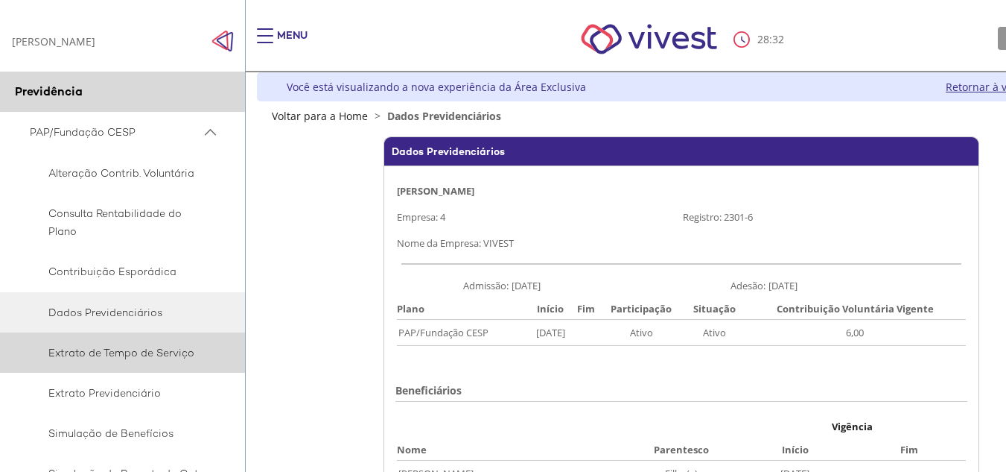
click at [152, 352] on span "Extrato de Tempo de Serviço" at bounding box center [120, 352] width 181 height 18
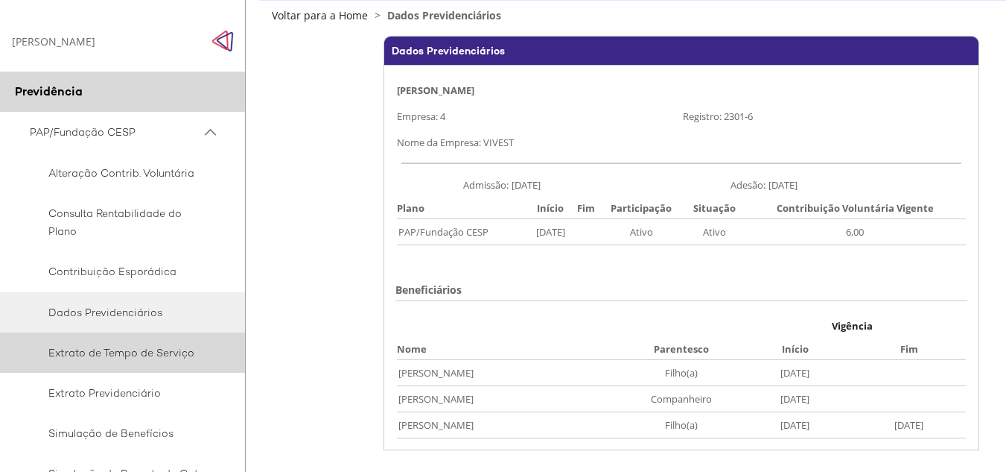
scroll to position [149, 0]
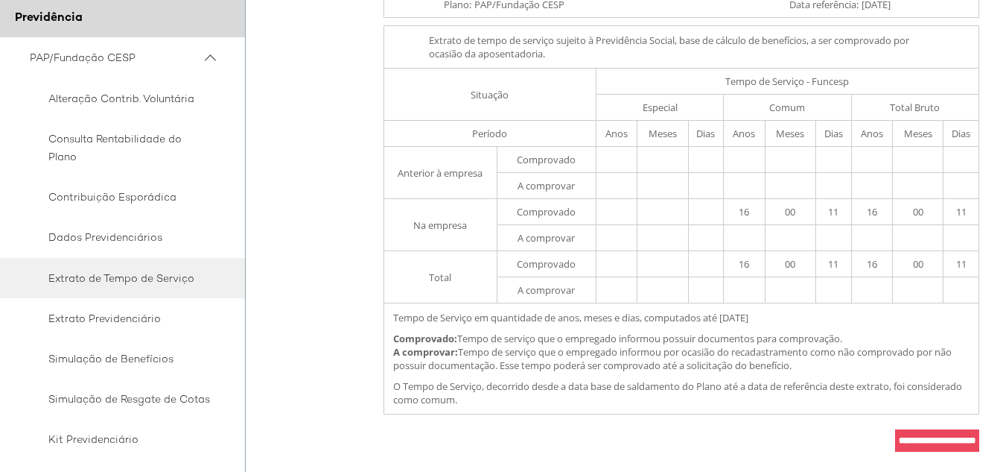
scroll to position [149, 0]
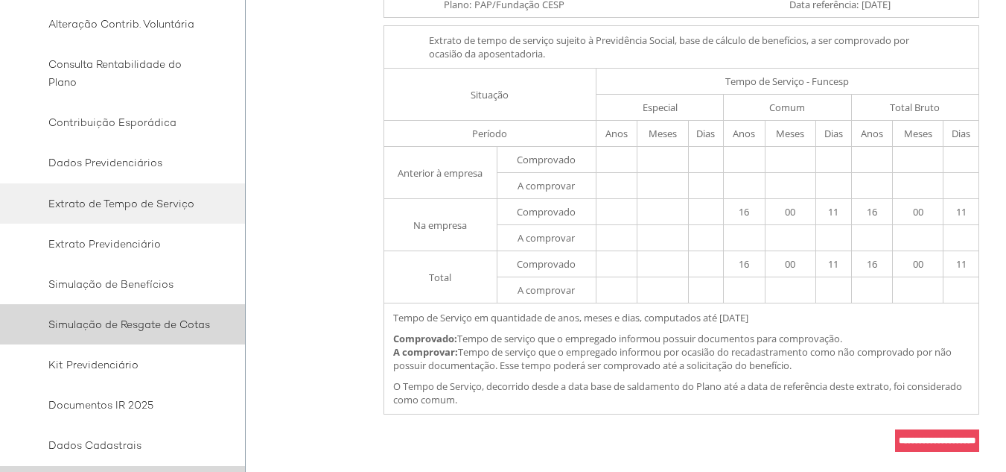
click at [160, 326] on span "Simulação de Resgate de Cotas" at bounding box center [120, 324] width 181 height 18
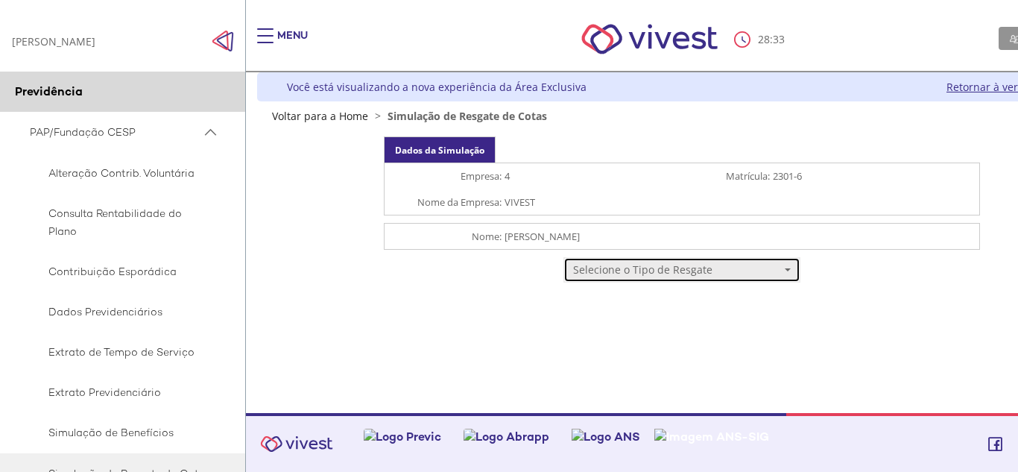
click at [788, 267] on button "Selecione o Tipo de Resgate" at bounding box center [681, 269] width 237 height 25
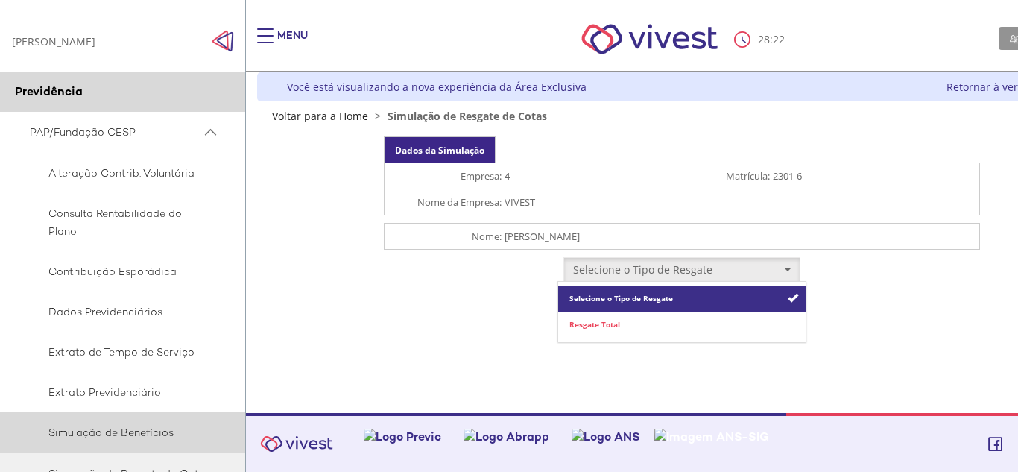
click at [121, 431] on span "Simulação de Benefícios" at bounding box center [120, 432] width 181 height 18
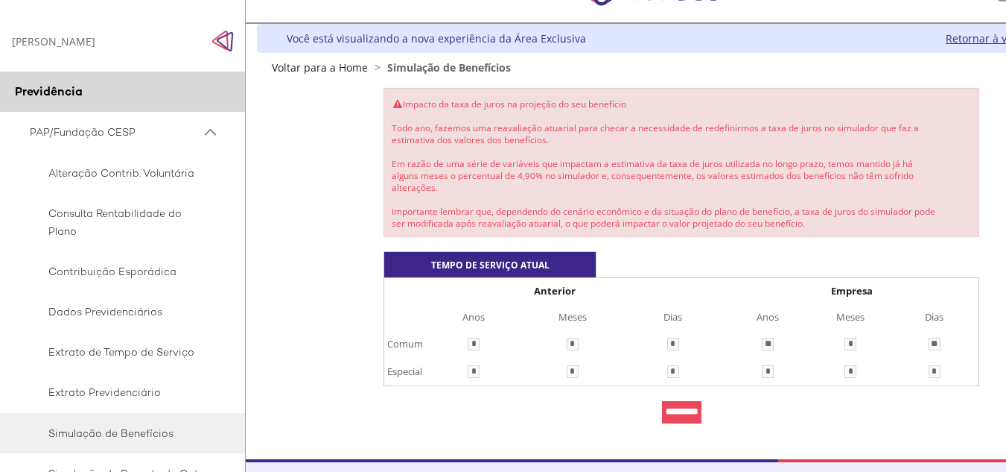
scroll to position [74, 0]
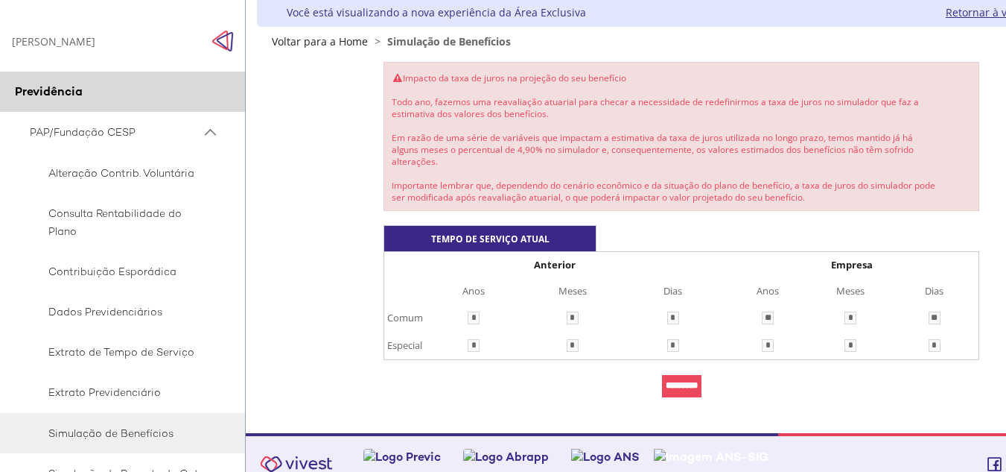
click at [680, 382] on input "*********" at bounding box center [681, 386] width 39 height 22
click at [676, 379] on input "*********" at bounding box center [681, 386] width 39 height 22
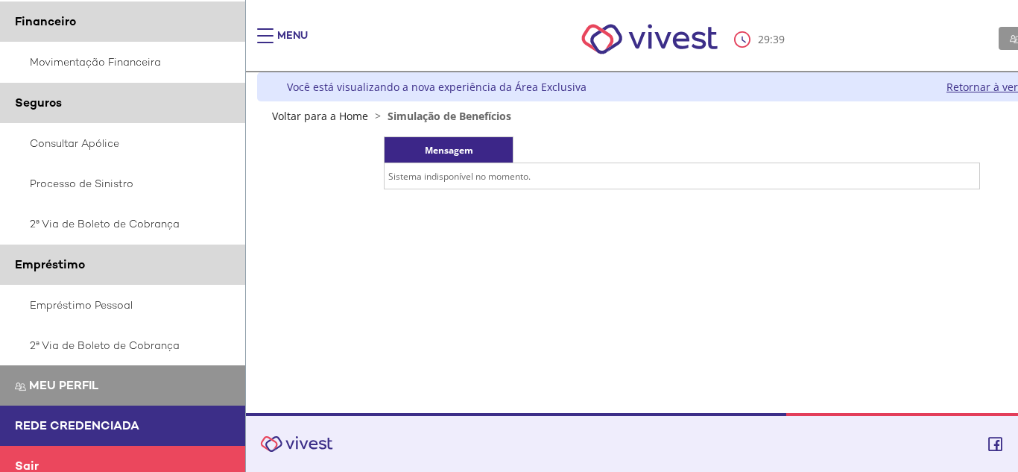
scroll to position [829, 0]
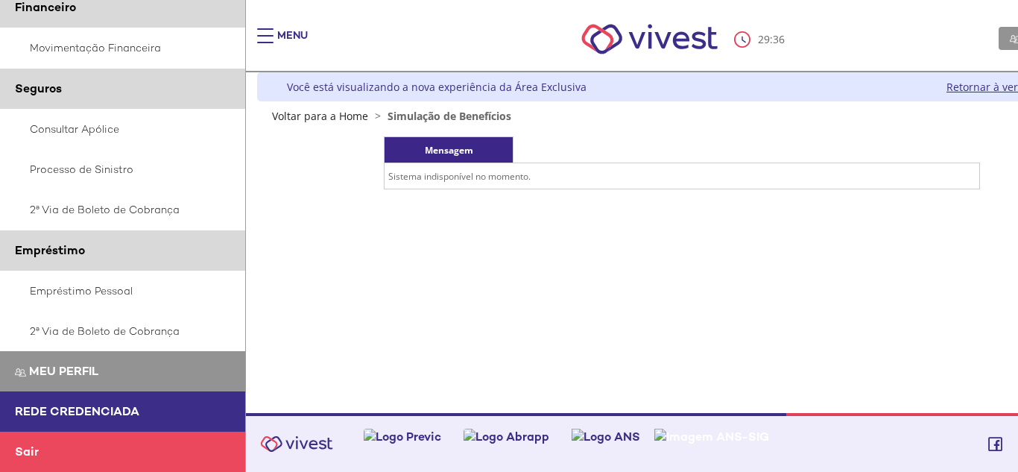
click at [91, 410] on span "Rede Credenciada" at bounding box center [77, 411] width 124 height 16
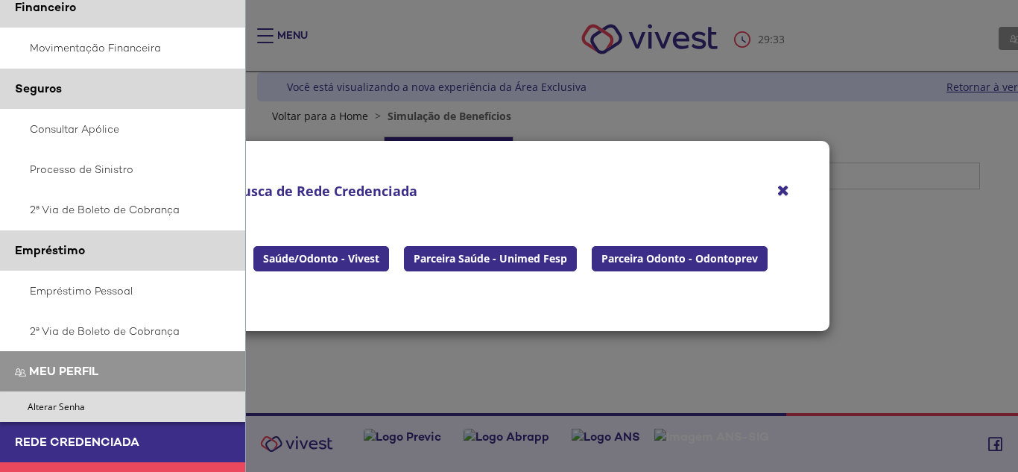
click at [84, 376] on span "Meu perfil" at bounding box center [63, 371] width 69 height 16
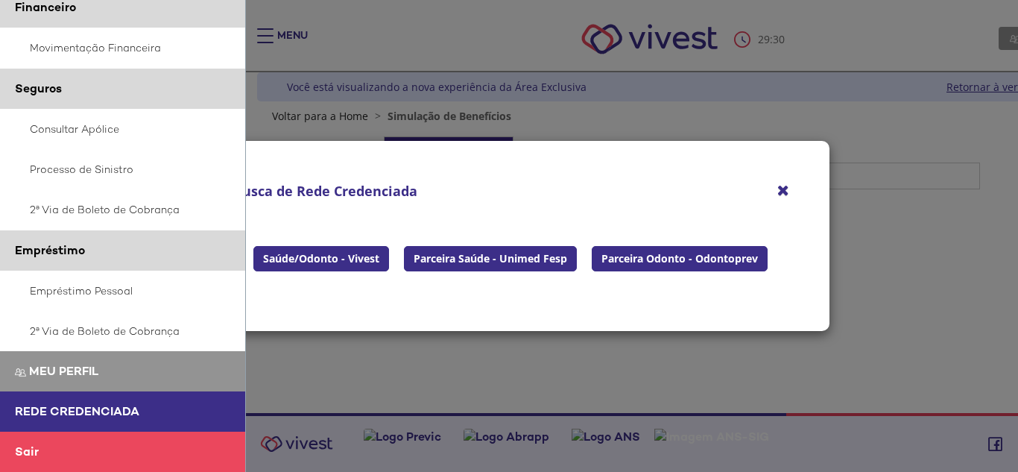
click at [489, 349] on div "**********" at bounding box center [510, 235] width 670 height 391
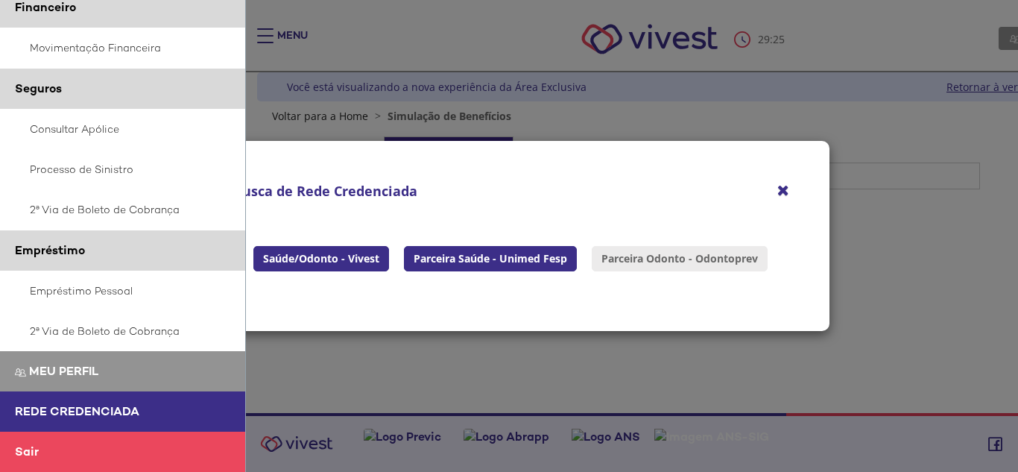
click at [642, 258] on button "Parceira Odonto - Odontoprev" at bounding box center [679, 258] width 176 height 25
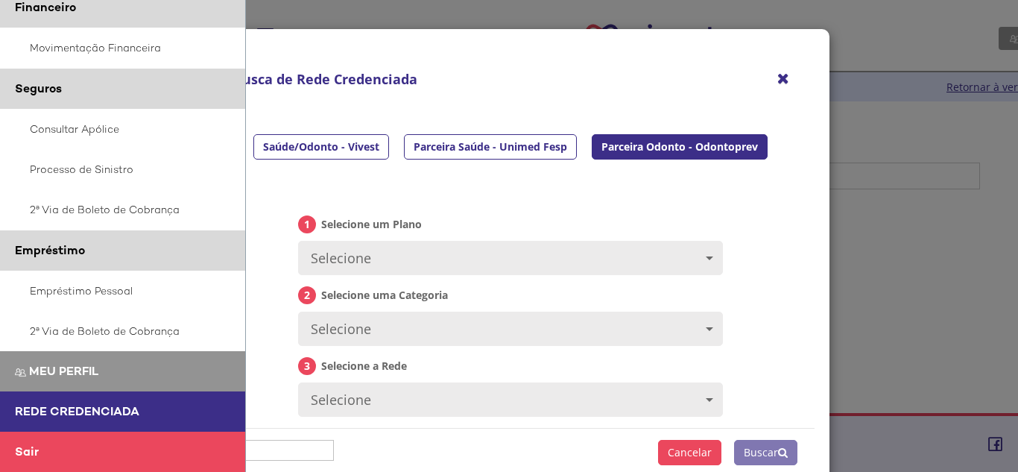
scroll to position [149, 0]
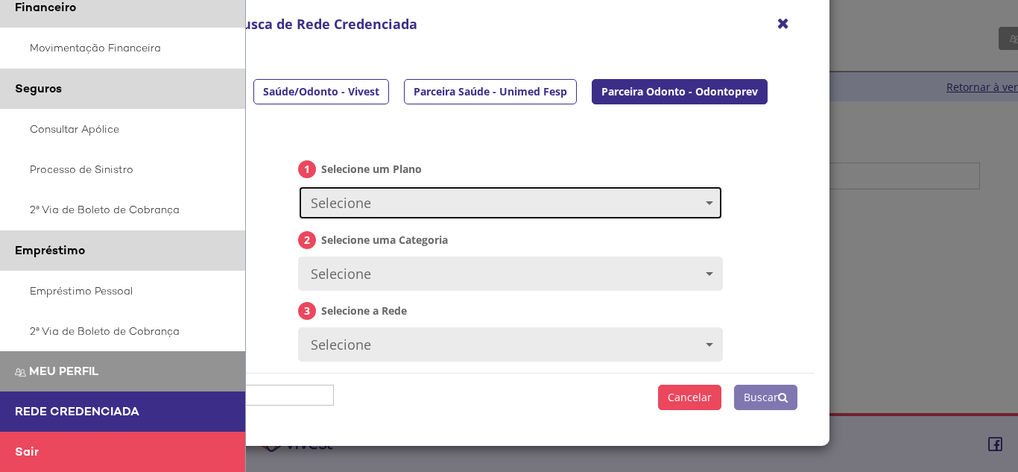
click at [705, 201] on span "Main header" at bounding box center [708, 203] width 7 height 4
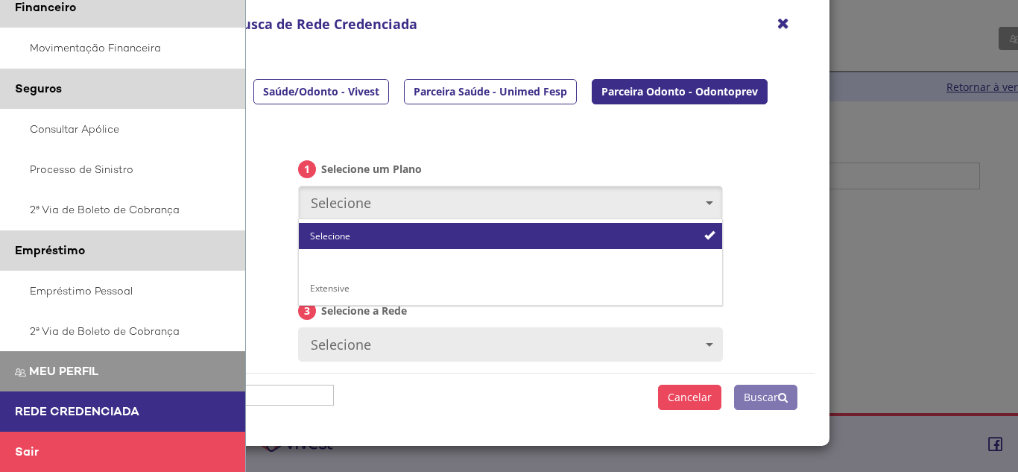
click at [340, 261] on span "Digna Saúde" at bounding box center [336, 261] width 53 height 11
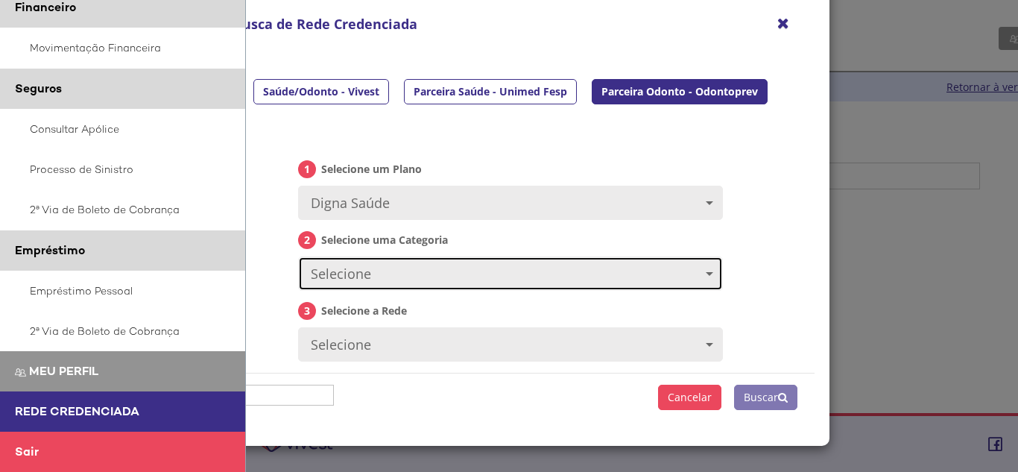
click at [705, 273] on span "Main header" at bounding box center [708, 274] width 7 height 4
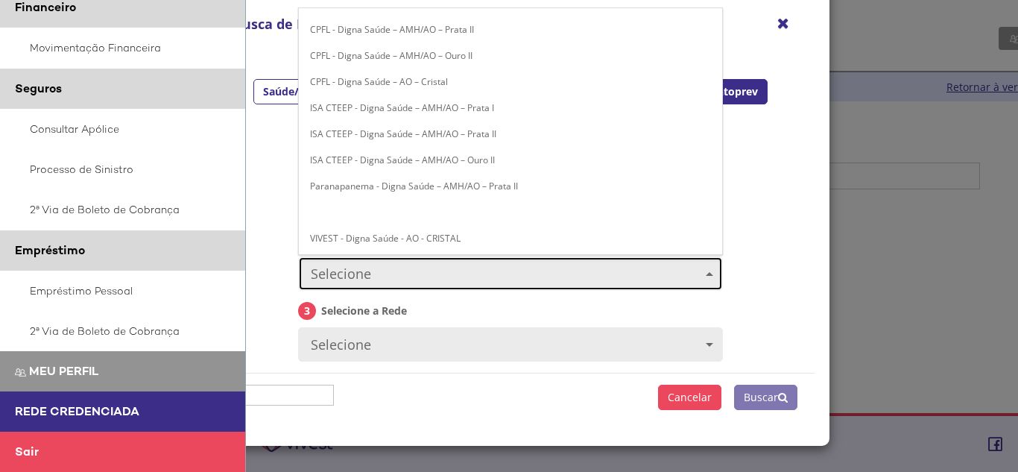
scroll to position [101, 0]
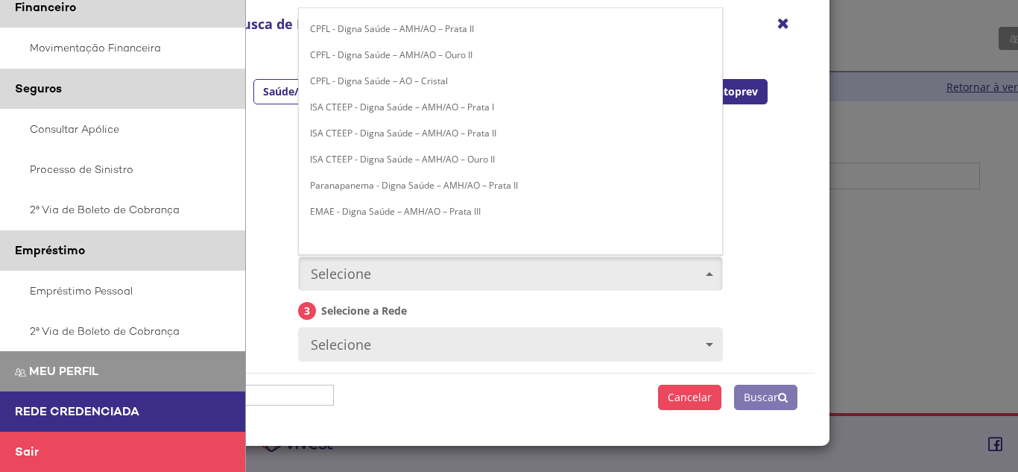
click at [371, 240] on span "VIVEST - Digna Saúde - AO - CRISTAL" at bounding box center [385, 237] width 150 height 11
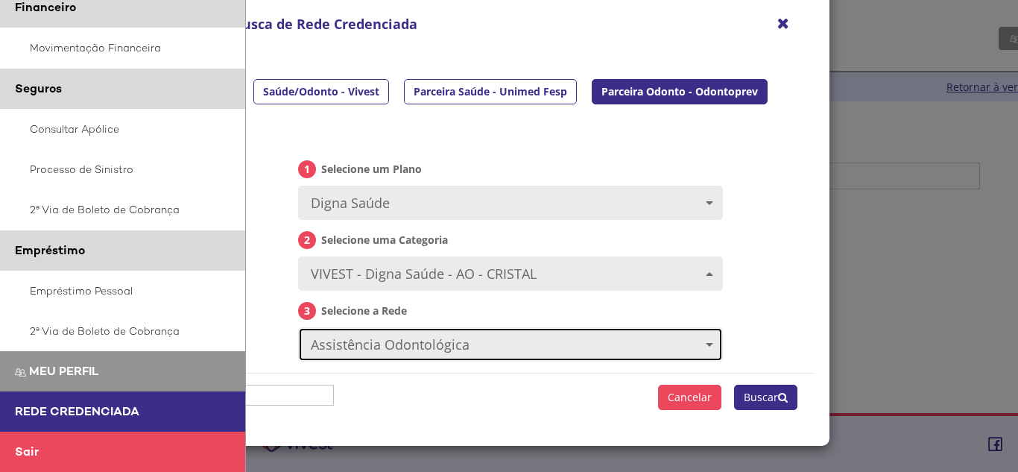
click at [708, 344] on button "Assistência Odontológica" at bounding box center [510, 344] width 425 height 34
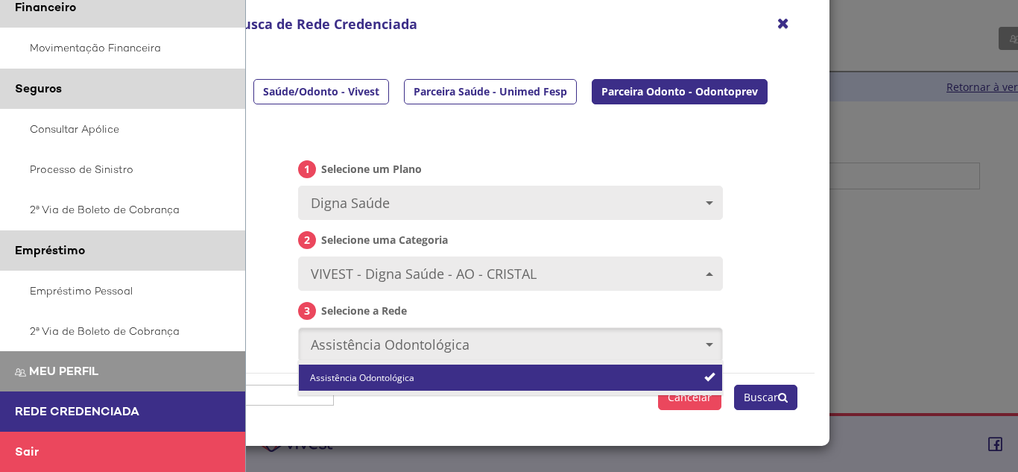
drag, startPoint x: 448, startPoint y: 371, endPoint x: 511, endPoint y: 366, distance: 62.8
click at [448, 371] on link "Assistência Odontológica" at bounding box center [510, 377] width 423 height 26
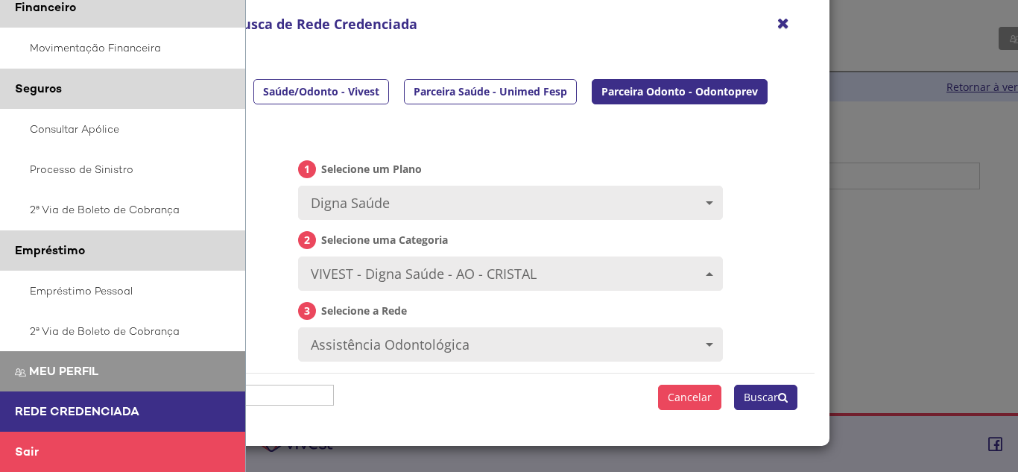
click at [753, 396] on button "Buscar" at bounding box center [765, 396] width 63 height 25
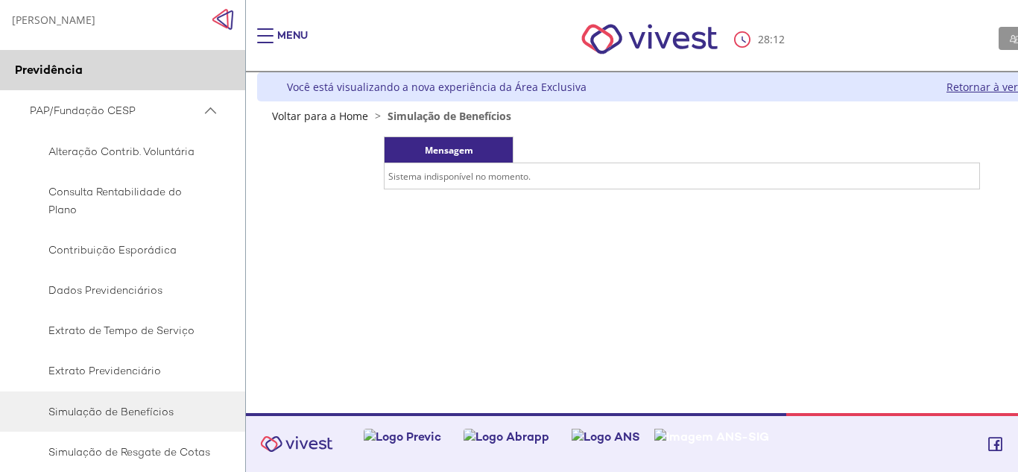
scroll to position [10, 0]
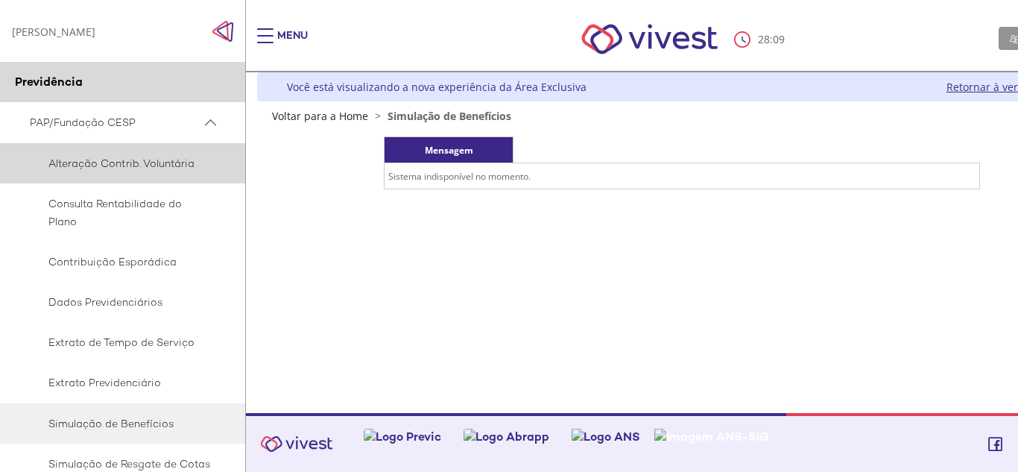
click at [168, 163] on span "Alteração Contrib. Voluntária" at bounding box center [120, 163] width 181 height 18
